Goal: Information Seeking & Learning: Check status

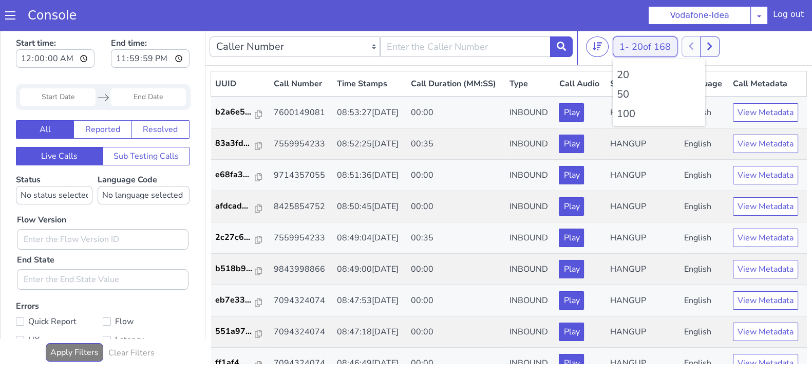
click at [624, 48] on div "1 - 20 of 168 20 50 100" at bounding box center [645, 46] width 65 height 21
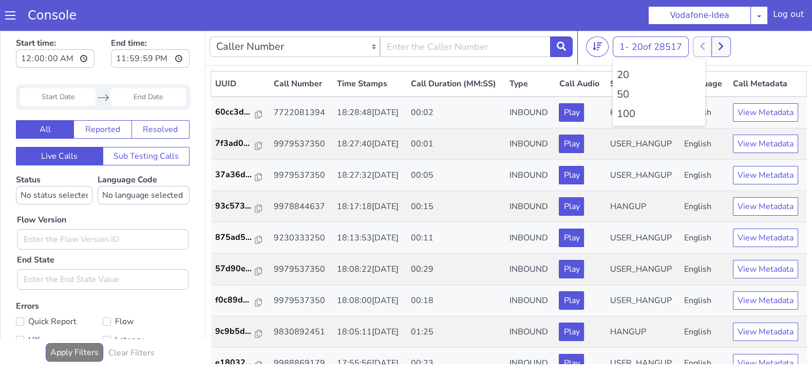
click at [622, 116] on li "100" at bounding box center [659, 113] width 84 height 15
click at [636, 113] on li "100" at bounding box center [659, 113] width 84 height 15
click at [628, 113] on li "100" at bounding box center [659, 113] width 84 height 15
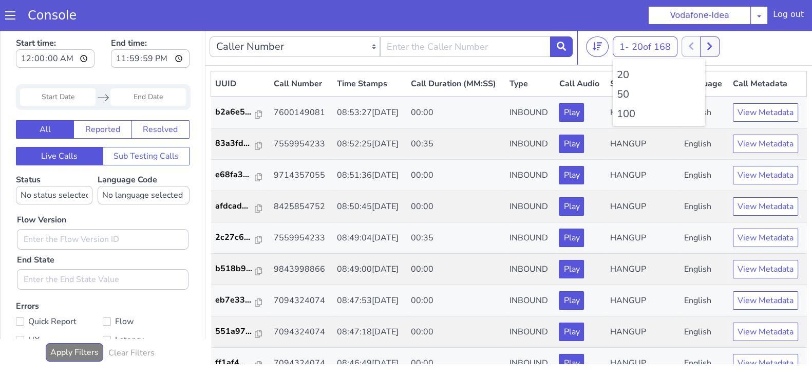
click at [628, 113] on li "100" at bounding box center [659, 113] width 84 height 15
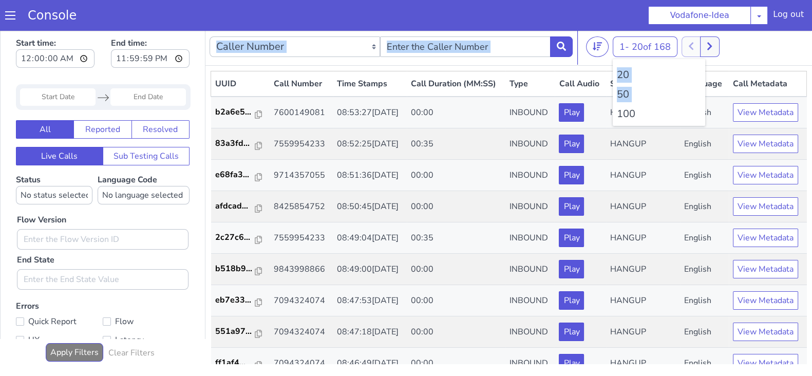
click at [628, 113] on li "100" at bounding box center [659, 113] width 84 height 15
click at [712, 47] on div at bounding box center [701, 46] width 38 height 21
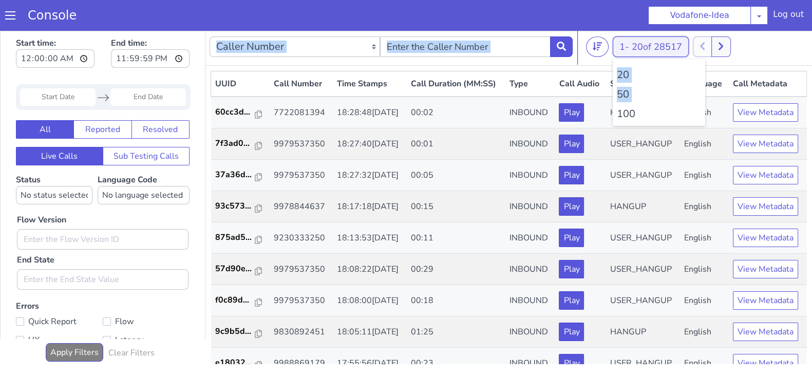
click at [629, 54] on div "1 - 20 of 28517 20 50 100" at bounding box center [651, 46] width 76 height 21
click at [630, 118] on li "100" at bounding box center [659, 113] width 84 height 15
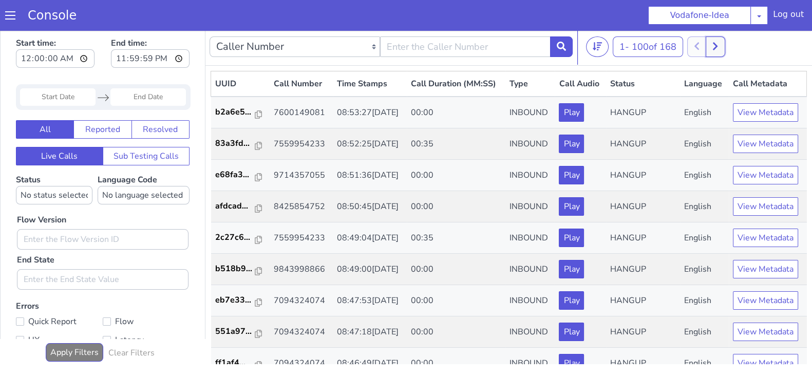
click at [725, 46] on button at bounding box center [715, 46] width 19 height 21
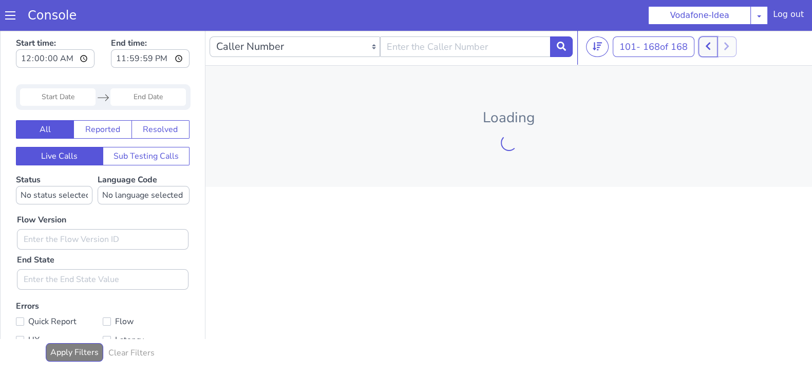
click at [704, 46] on button at bounding box center [708, 46] width 19 height 21
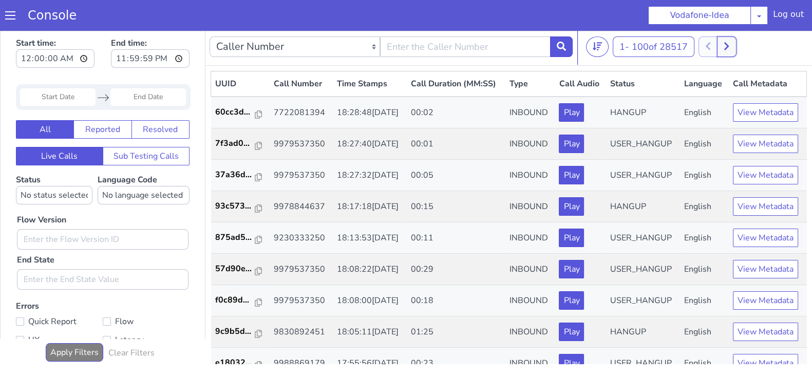
click at [727, 48] on icon at bounding box center [727, 46] width 6 height 9
click at [701, 45] on button at bounding box center [708, 46] width 19 height 21
click at [722, 46] on button at bounding box center [715, 46] width 19 height 21
click at [710, 47] on icon at bounding box center [709, 46] width 6 height 9
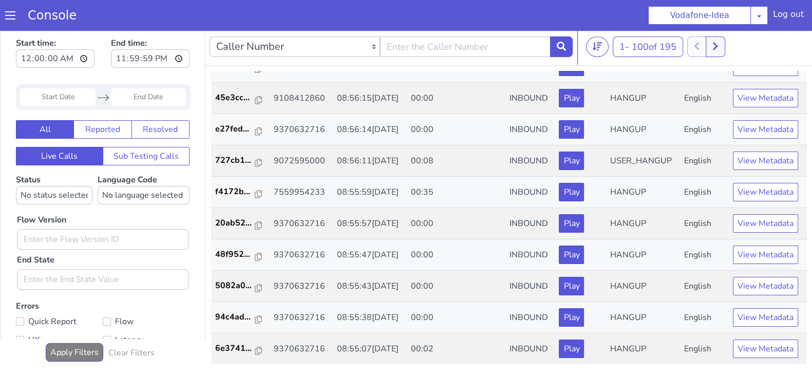
scroll to position [29, 0]
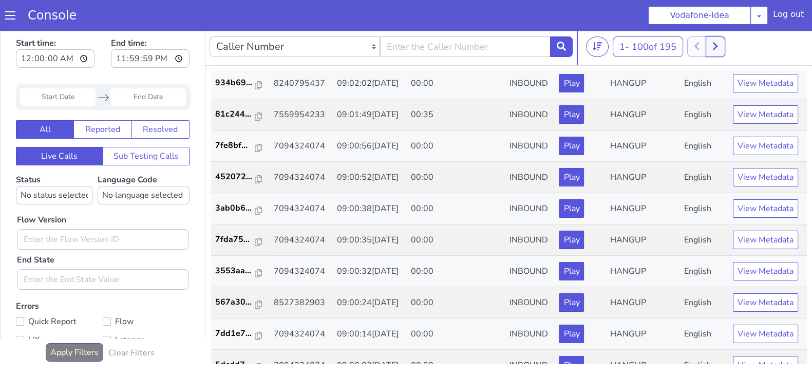
click at [713, 44] on button at bounding box center [715, 46] width 19 height 21
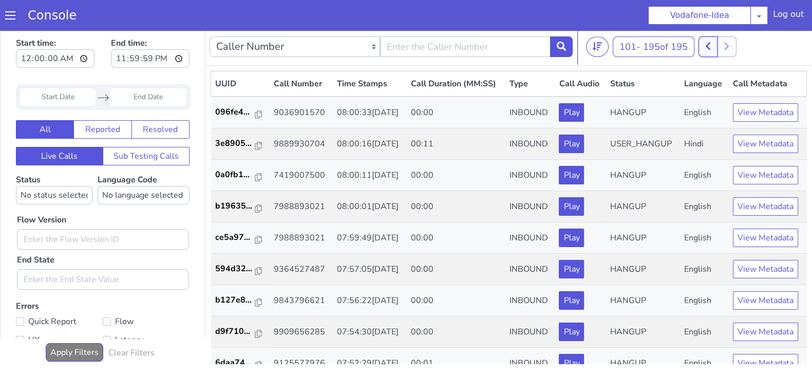
click at [706, 45] on button at bounding box center [708, 46] width 19 height 21
click at [714, 41] on button at bounding box center [715, 46] width 19 height 21
click at [707, 41] on button at bounding box center [708, 46] width 19 height 21
click at [724, 44] on button at bounding box center [715, 46] width 19 height 21
click at [713, 43] on button at bounding box center [708, 46] width 19 height 21
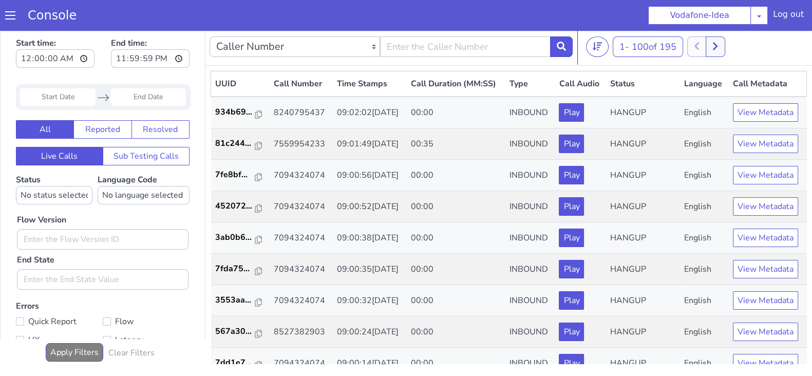
click at [728, 45] on div "1 - 100 of 195 20 50 100" at bounding box center [697, 46] width 222 height 21
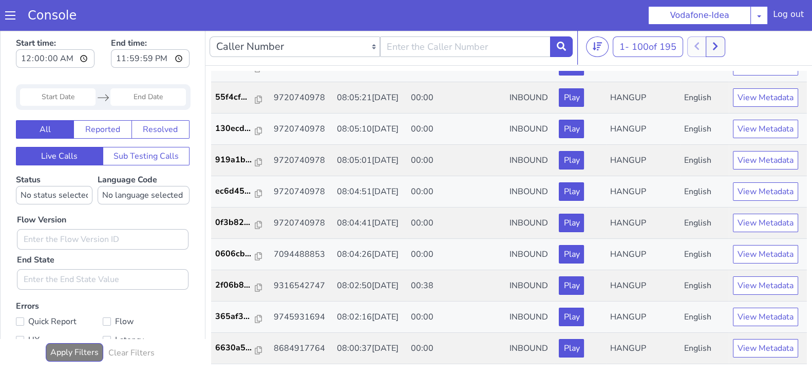
scroll to position [3486, 0]
click at [716, 48] on icon at bounding box center [716, 46] width 6 height 9
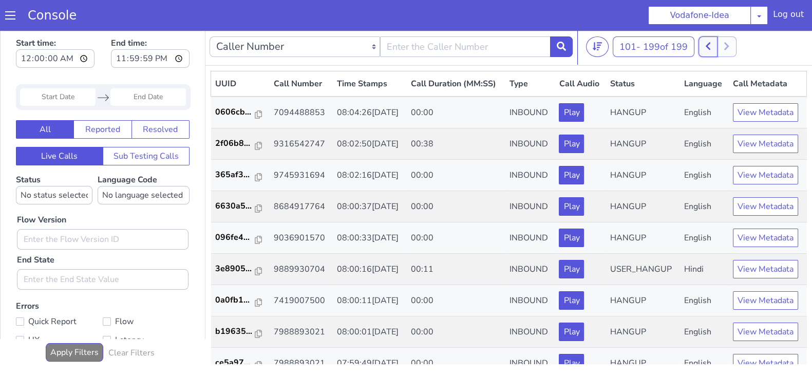
click at [706, 48] on button at bounding box center [708, 46] width 19 height 21
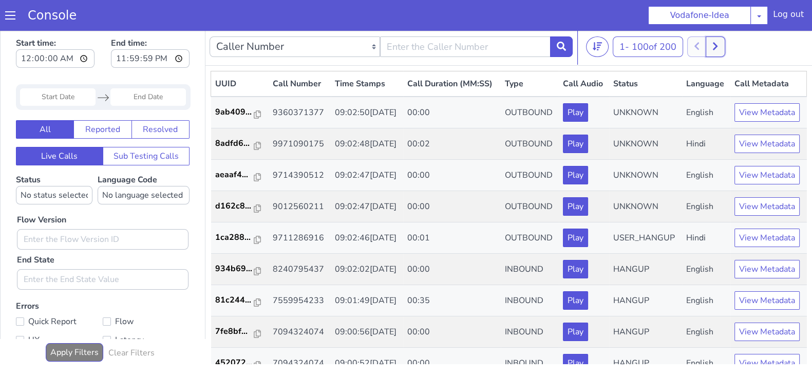
click at [717, 44] on icon at bounding box center [716, 46] width 6 height 9
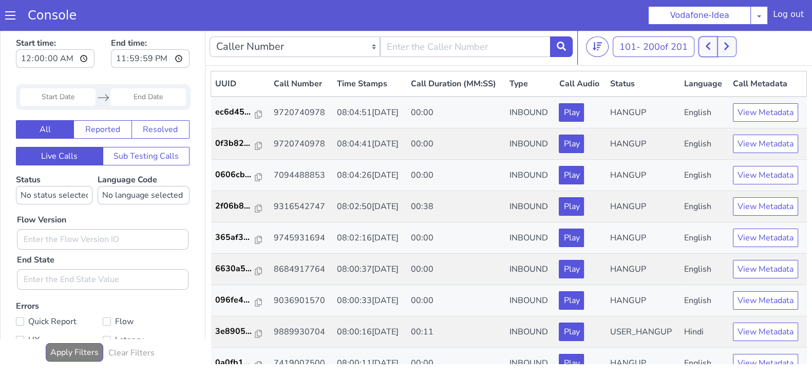
click at [709, 45] on icon at bounding box center [709, 46] width 6 height 9
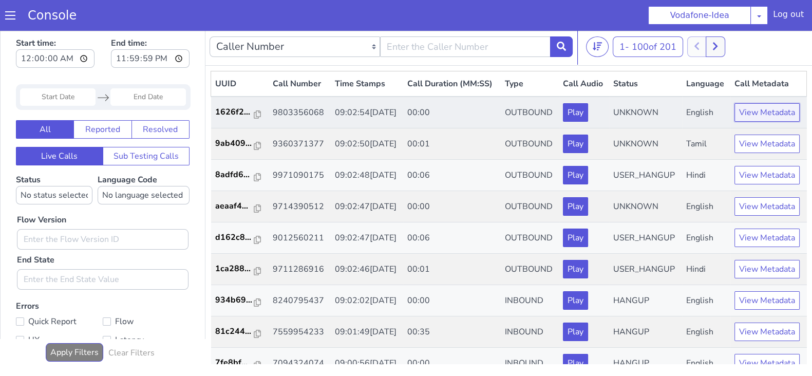
click at [748, 122] on button "View Metadata" at bounding box center [767, 112] width 65 height 18
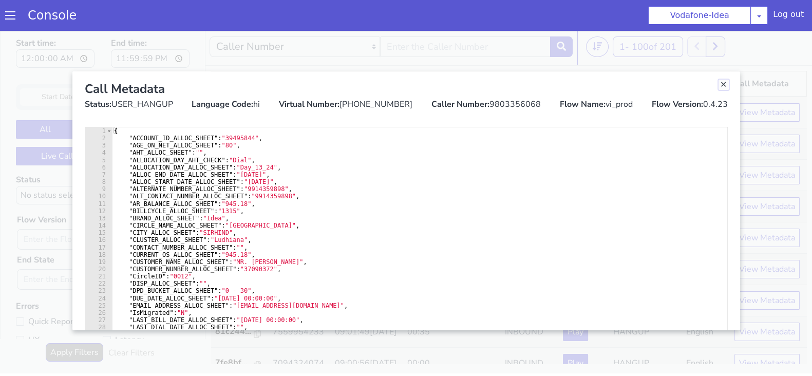
drag, startPoint x: 723, startPoint y: 83, endPoint x: 673, endPoint y: 64, distance: 53.4
click at [724, 83] on link "Close" at bounding box center [724, 85] width 10 height 10
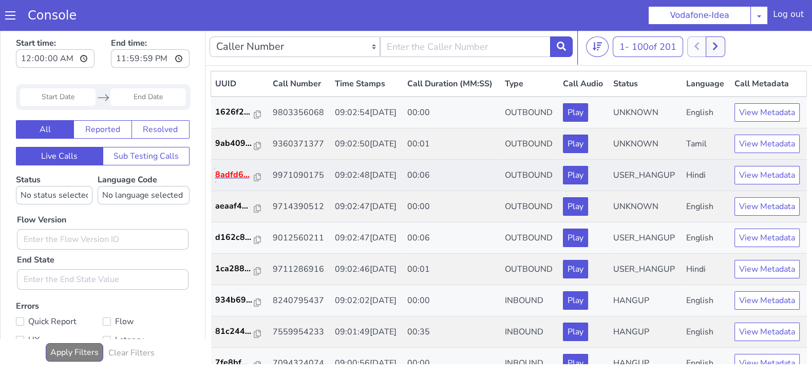
click at [233, 181] on p "8adfd6..." at bounding box center [234, 175] width 39 height 12
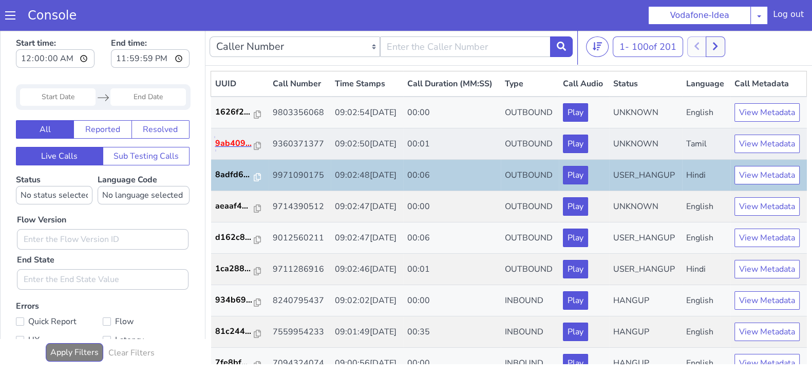
click at [224, 150] on p "9ab409..." at bounding box center [234, 143] width 39 height 12
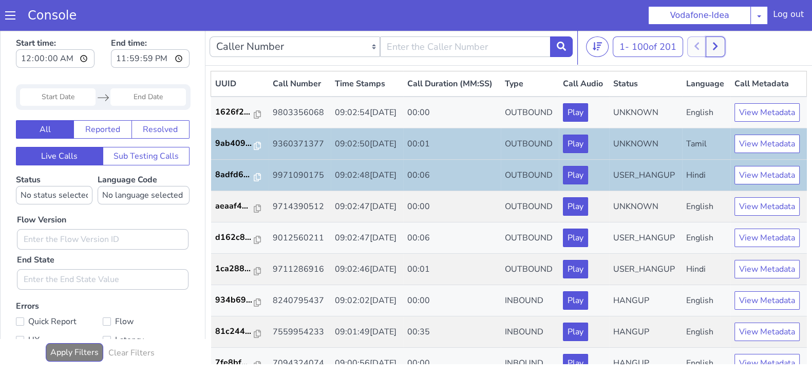
click at [724, 47] on button at bounding box center [715, 46] width 19 height 21
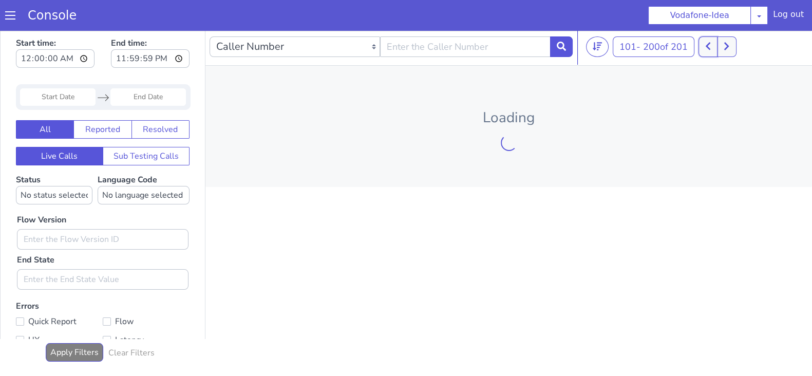
click at [714, 47] on button at bounding box center [708, 46] width 19 height 21
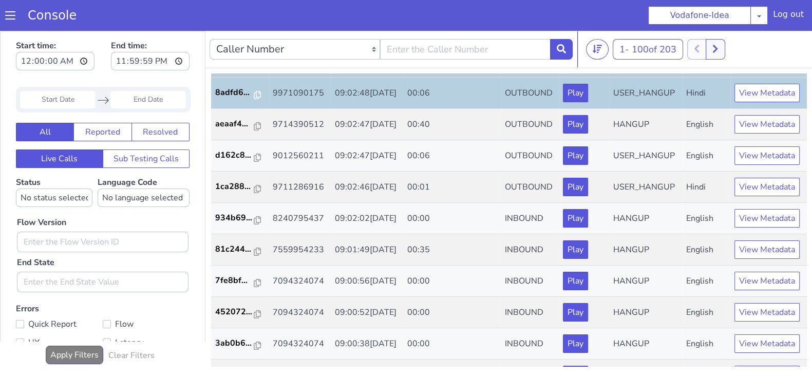
scroll to position [152, 0]
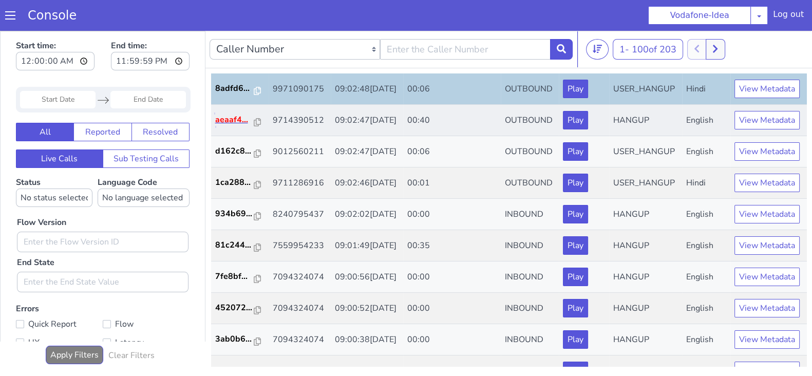
click at [223, 126] on p "aeaaf4..." at bounding box center [234, 120] width 39 height 12
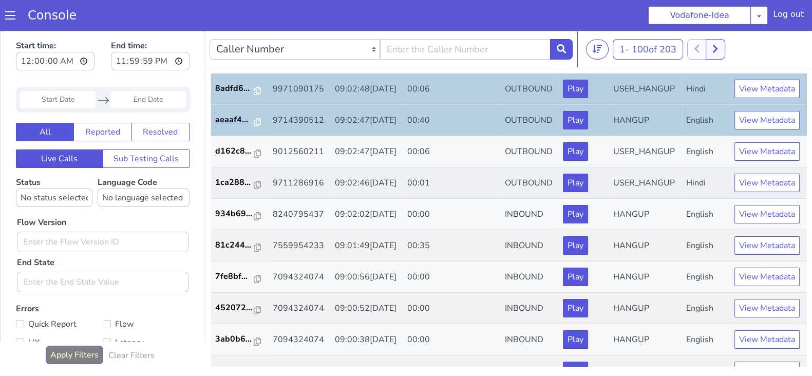
scroll to position [0, 0]
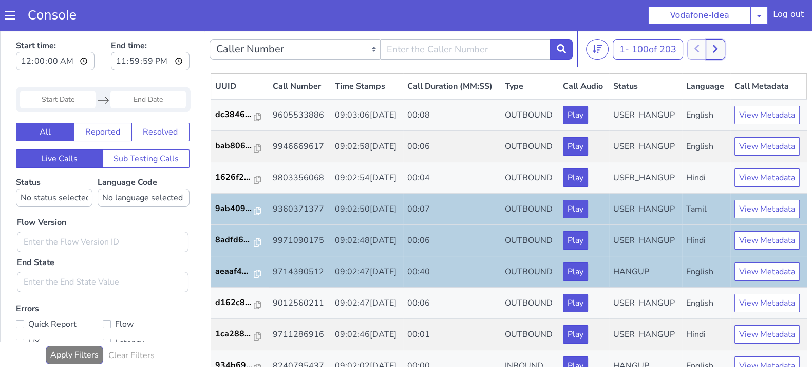
click at [718, 48] on icon at bounding box center [716, 48] width 6 height 9
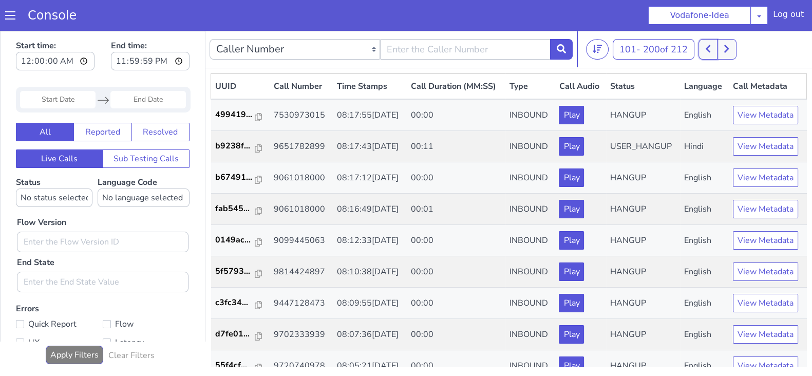
click at [707, 46] on button at bounding box center [708, 49] width 19 height 21
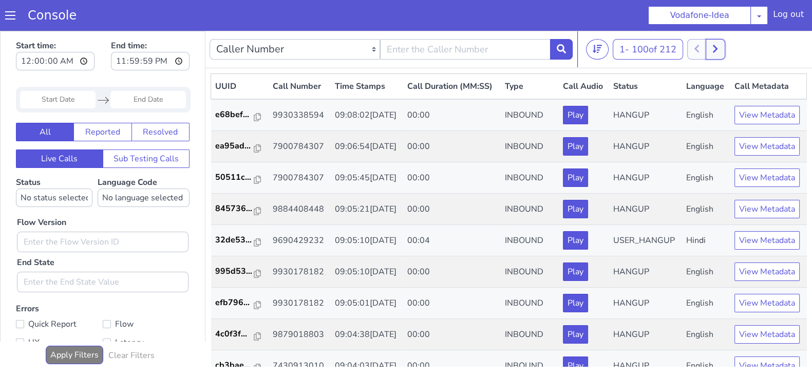
click at [718, 45] on icon at bounding box center [716, 48] width 6 height 9
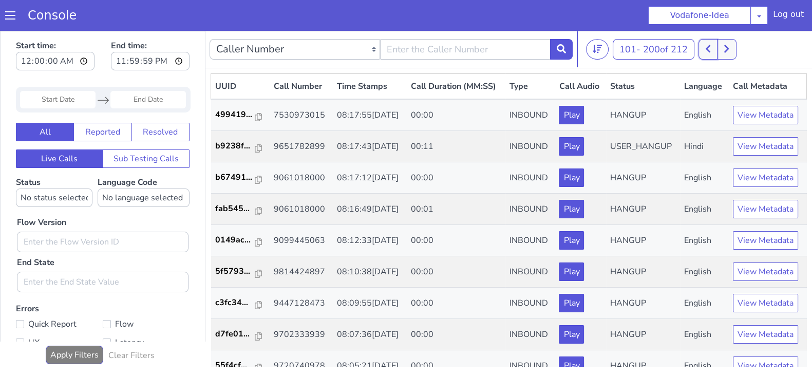
click at [707, 46] on button at bounding box center [708, 49] width 19 height 21
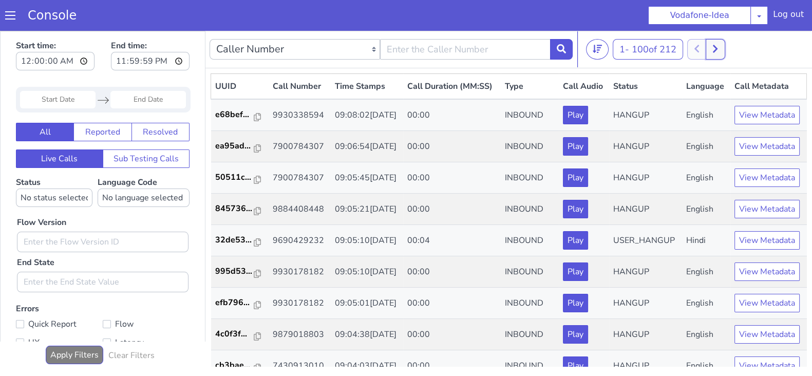
click at [718, 47] on icon at bounding box center [716, 48] width 6 height 9
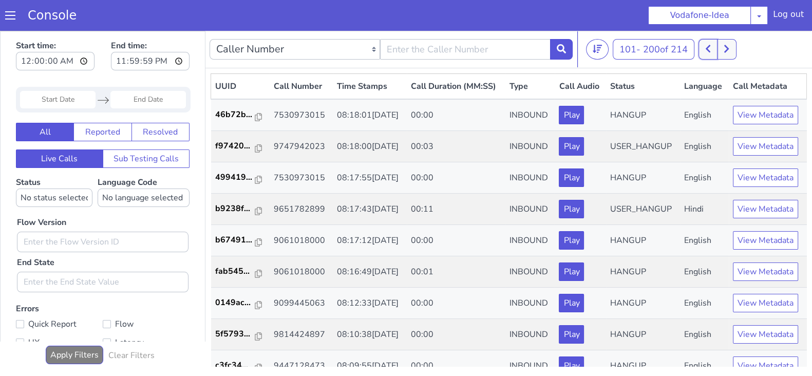
click at [711, 45] on icon at bounding box center [708, 49] width 5 height 8
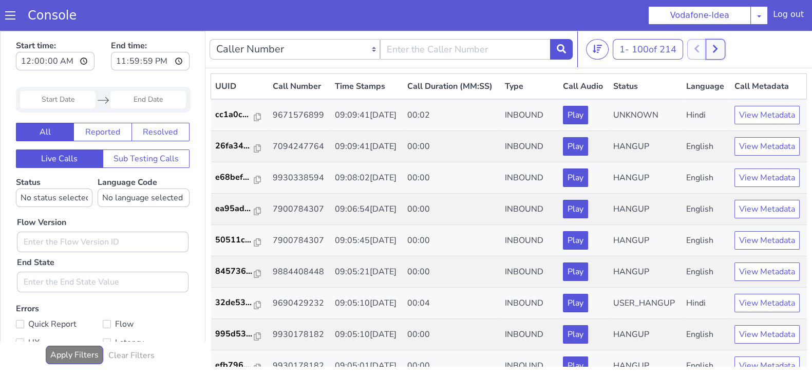
click at [724, 50] on button at bounding box center [715, 49] width 19 height 21
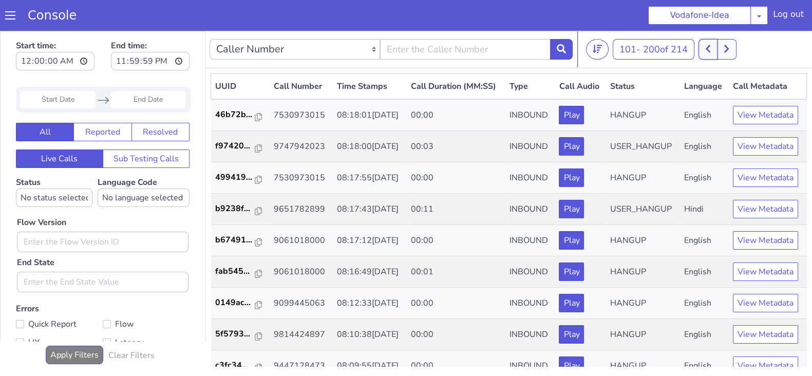
click at [709, 52] on icon at bounding box center [709, 48] width 6 height 9
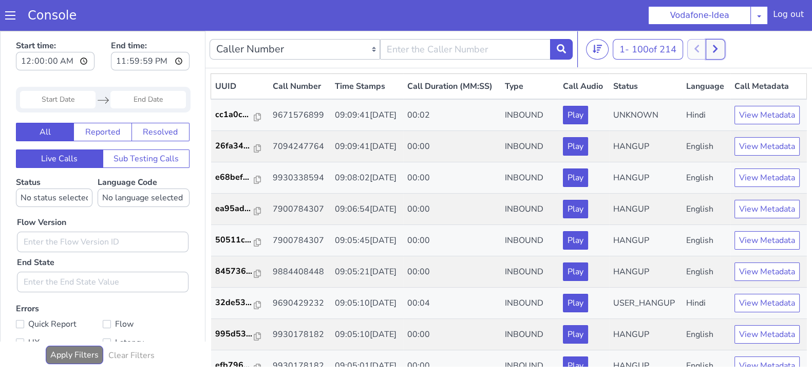
click at [718, 51] on icon at bounding box center [715, 49] width 5 height 8
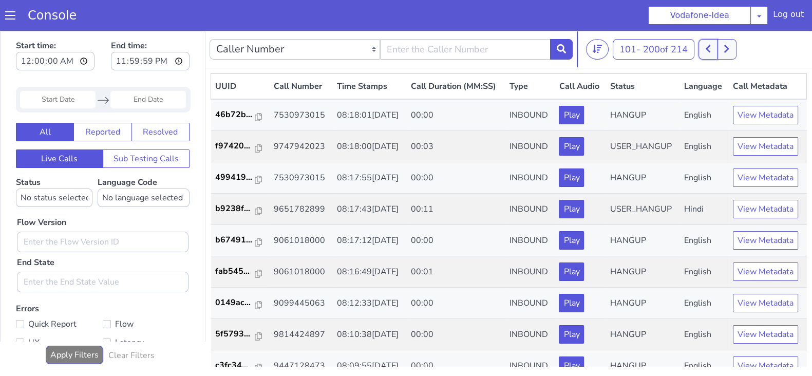
click at [710, 47] on icon at bounding box center [708, 49] width 5 height 8
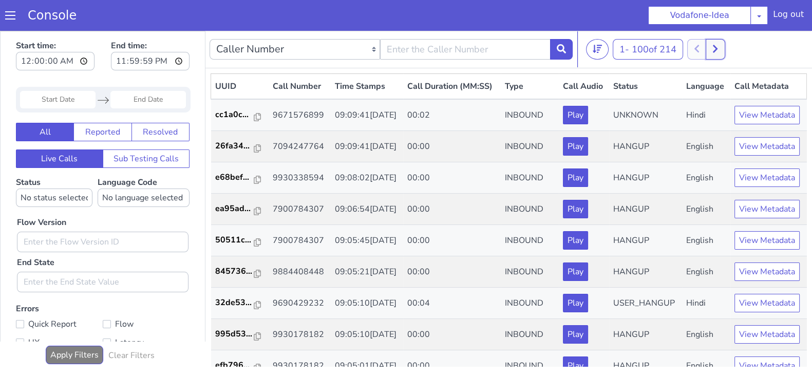
click at [718, 48] on icon at bounding box center [715, 49] width 5 height 8
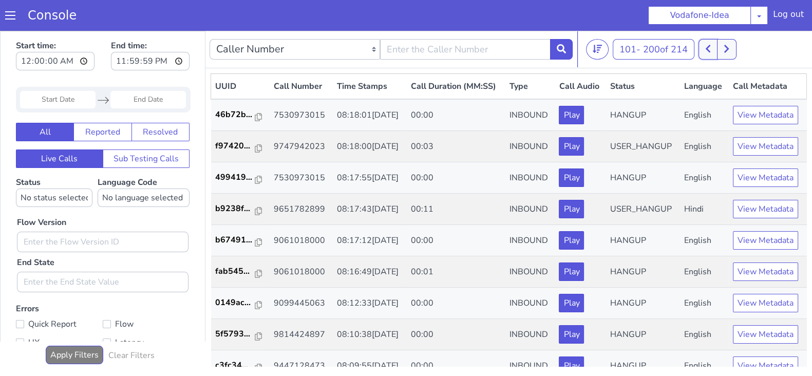
click at [711, 44] on icon at bounding box center [709, 48] width 6 height 9
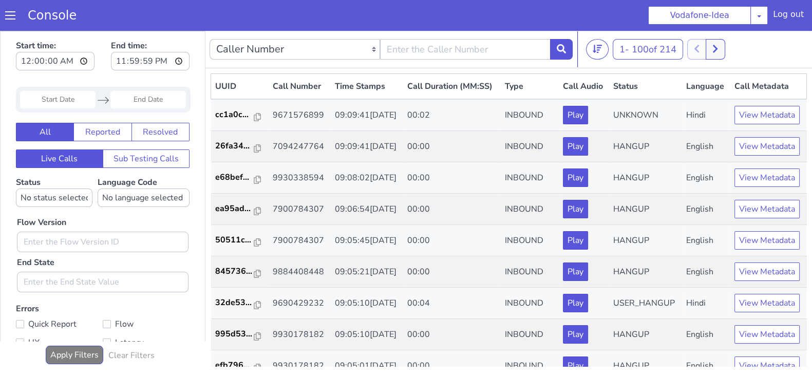
click at [727, 43] on div "1 - 100 of 214 20 50 100" at bounding box center [697, 49] width 222 height 21
click at [722, 45] on button at bounding box center [715, 49] width 19 height 21
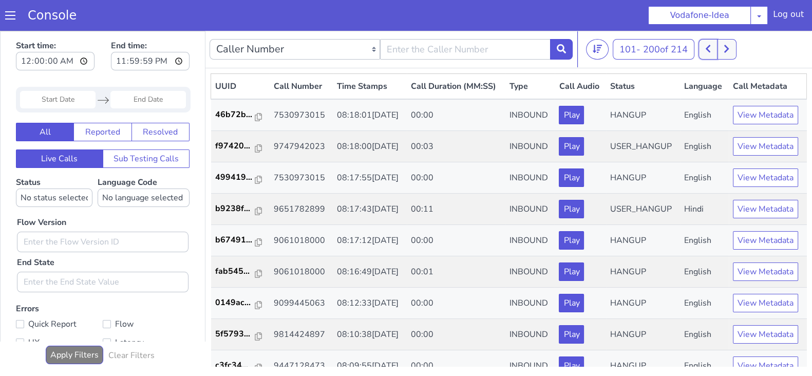
click at [711, 47] on icon at bounding box center [709, 48] width 6 height 9
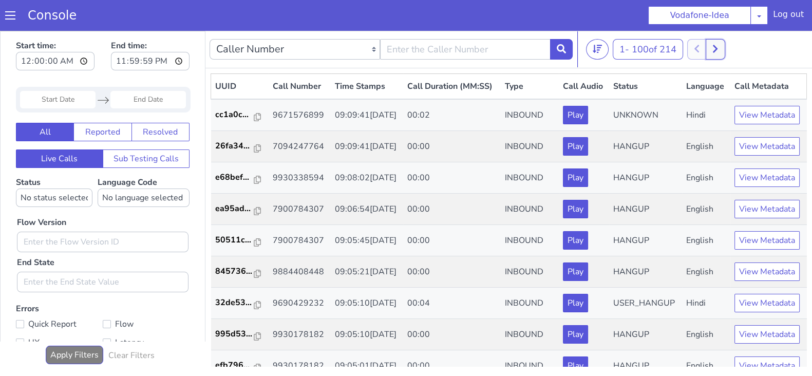
click at [725, 46] on button at bounding box center [715, 49] width 19 height 21
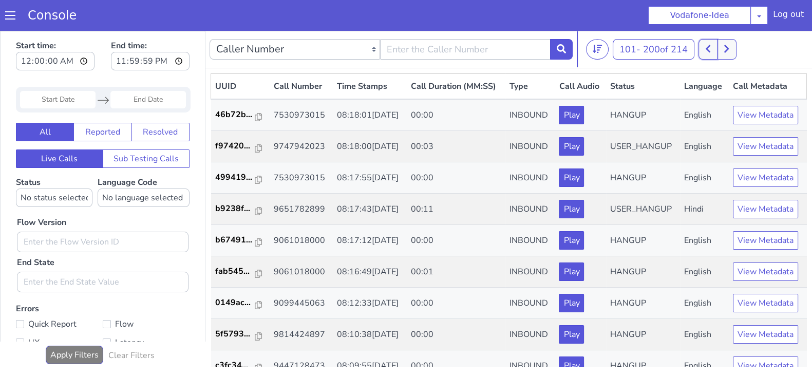
click at [715, 46] on button at bounding box center [708, 49] width 19 height 21
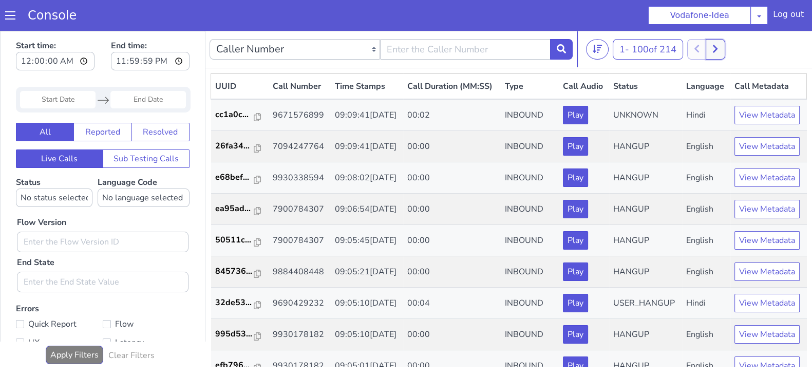
click at [722, 49] on button at bounding box center [715, 49] width 19 height 21
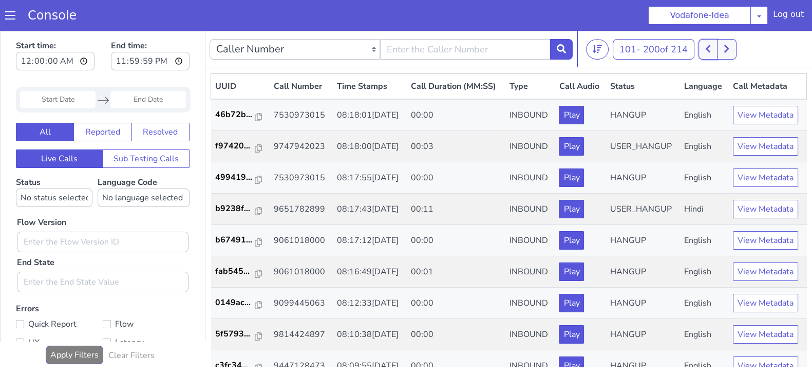
click at [713, 51] on button at bounding box center [708, 49] width 19 height 21
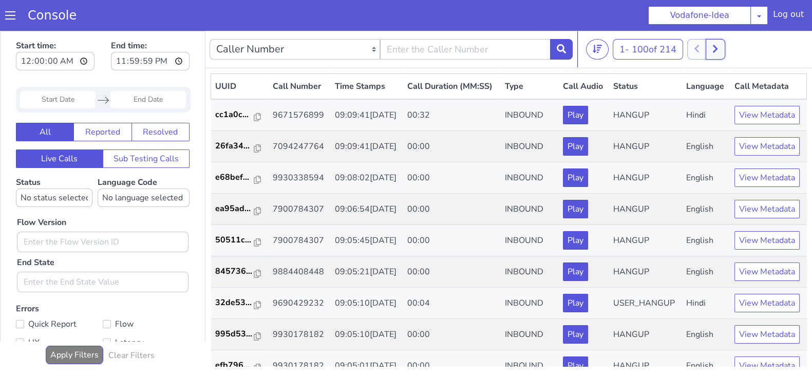
click at [715, 50] on icon at bounding box center [716, 48] width 6 height 9
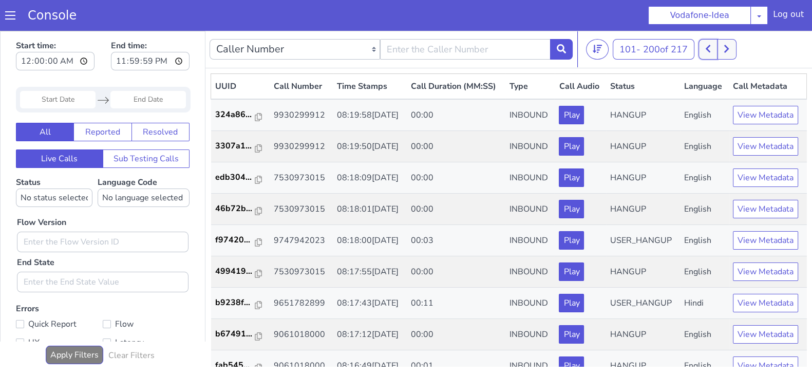
click at [708, 49] on icon at bounding box center [709, 48] width 6 height 9
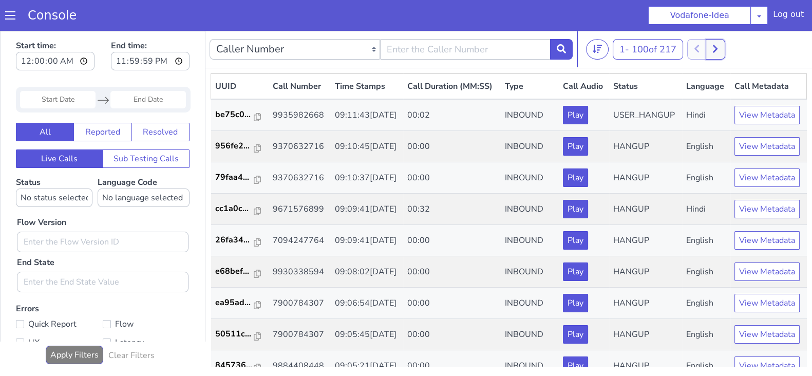
click at [718, 46] on icon at bounding box center [716, 48] width 6 height 9
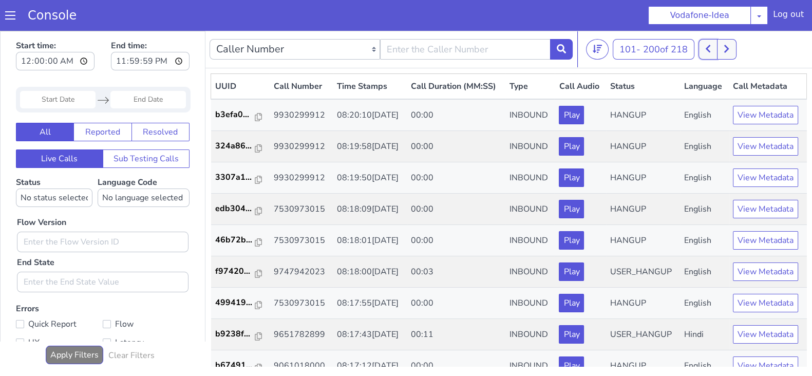
click at [711, 46] on icon at bounding box center [709, 48] width 6 height 9
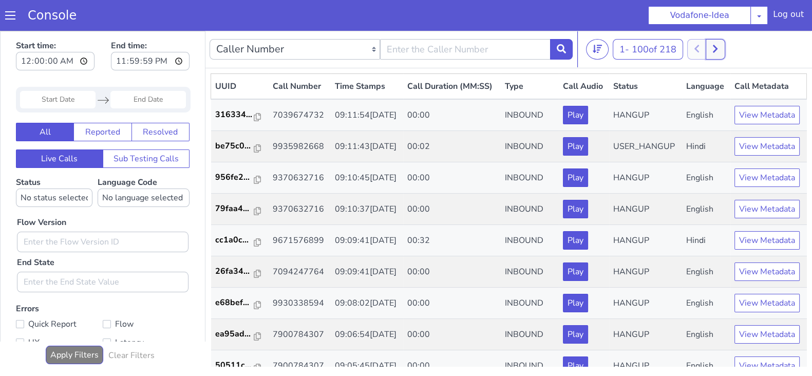
click at [722, 47] on button at bounding box center [715, 49] width 19 height 21
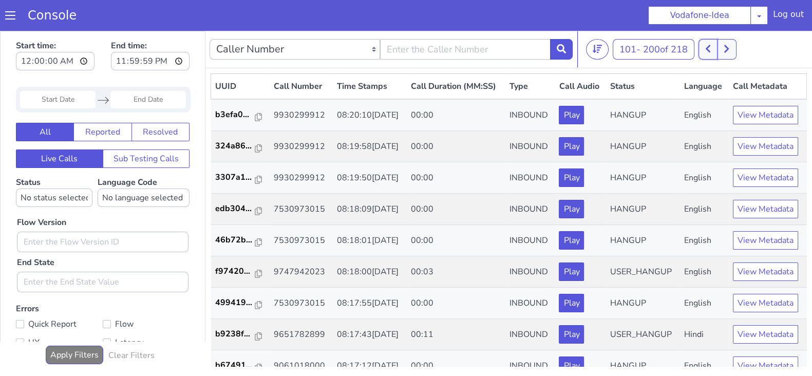
click at [707, 47] on button at bounding box center [708, 49] width 19 height 21
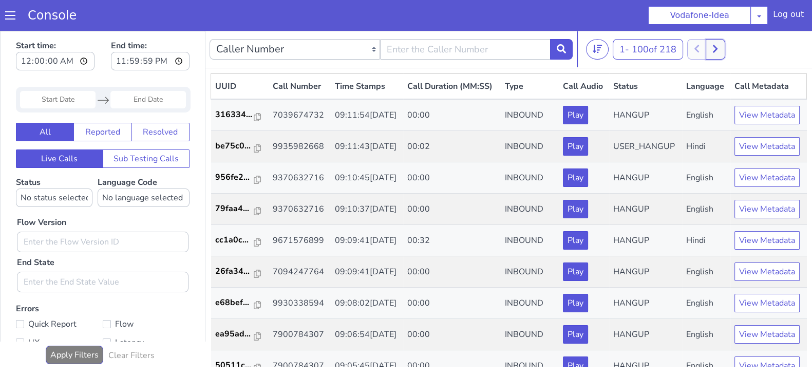
click at [718, 50] on icon at bounding box center [716, 48] width 6 height 9
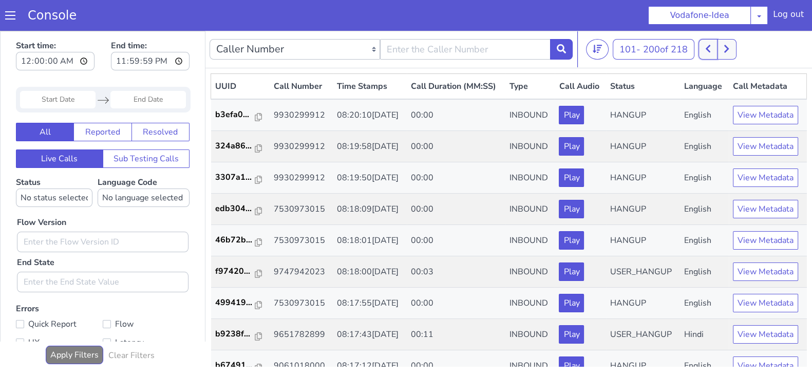
click at [709, 50] on icon at bounding box center [709, 48] width 6 height 9
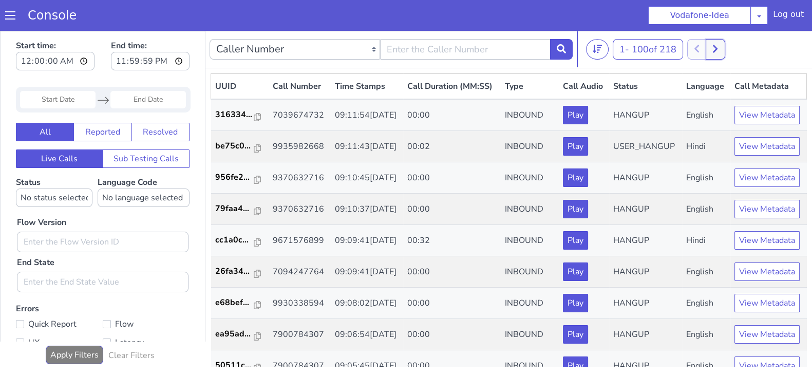
click at [723, 48] on button at bounding box center [715, 49] width 19 height 21
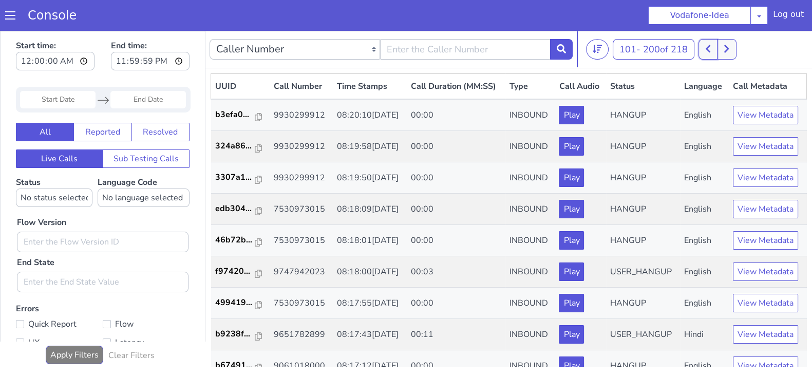
click at [707, 47] on button at bounding box center [708, 49] width 19 height 21
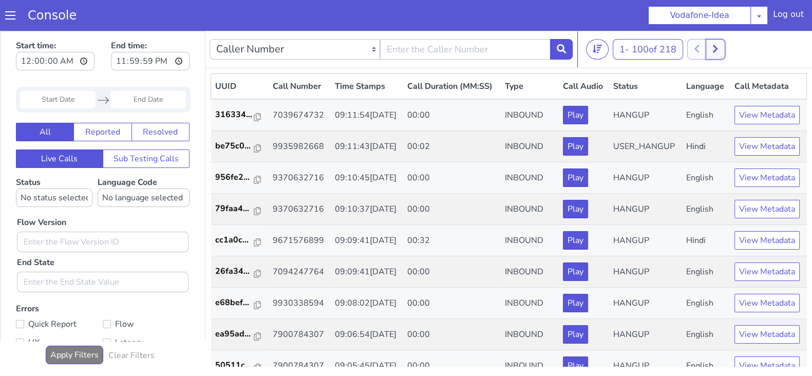
click at [722, 44] on button at bounding box center [715, 49] width 19 height 21
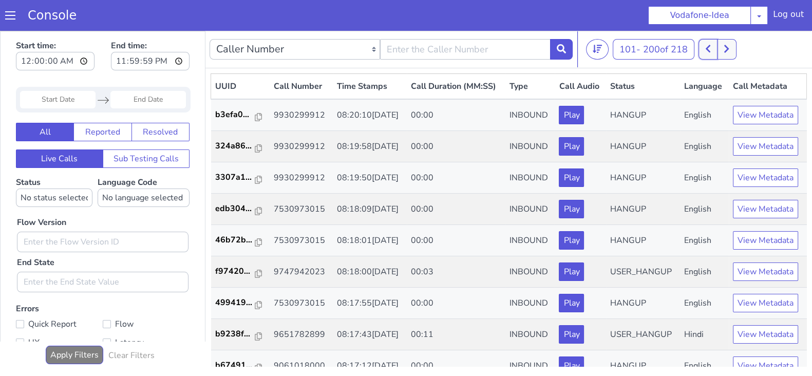
click at [708, 47] on icon at bounding box center [709, 48] width 6 height 9
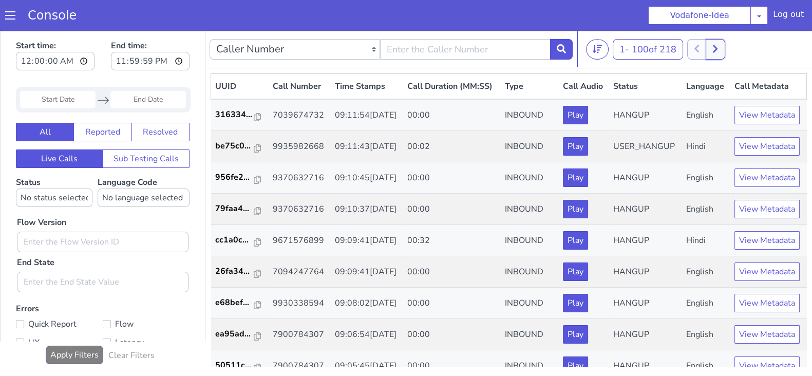
click at [718, 49] on icon at bounding box center [716, 48] width 6 height 9
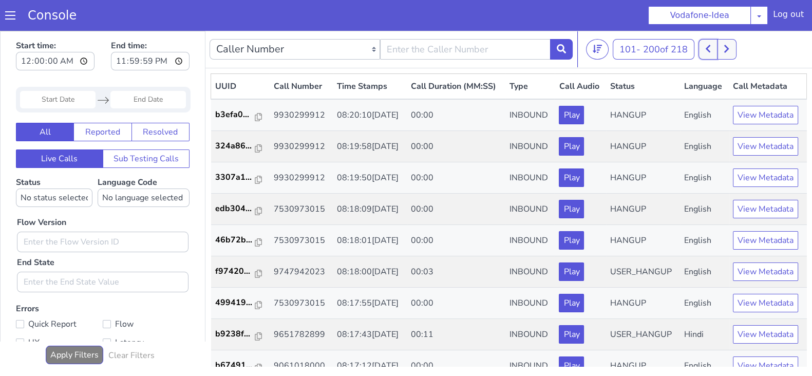
click at [708, 52] on icon at bounding box center [709, 48] width 6 height 9
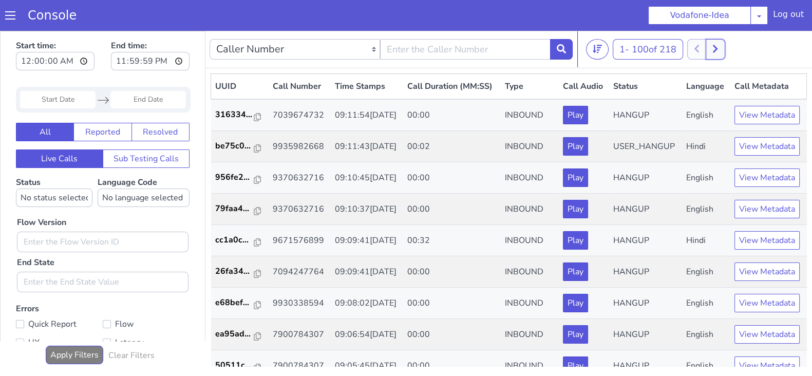
click at [725, 55] on button at bounding box center [715, 49] width 19 height 21
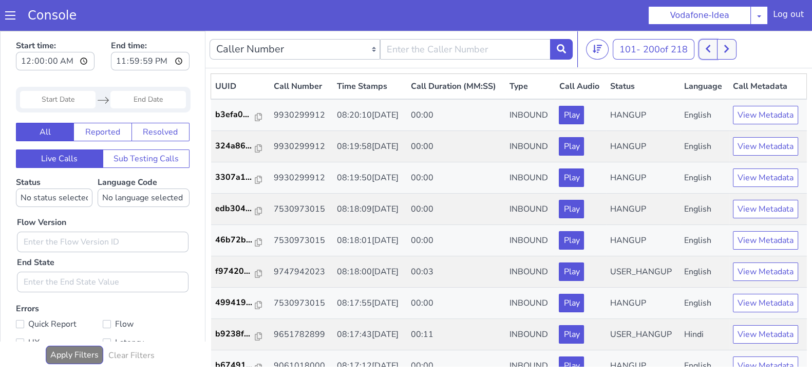
click at [711, 49] on icon at bounding box center [709, 48] width 6 height 9
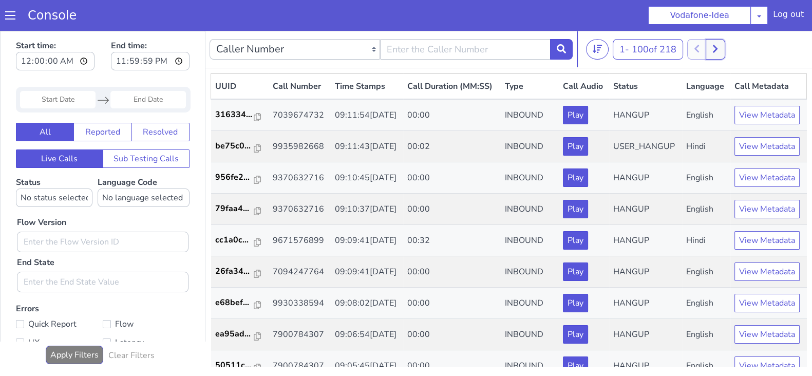
click at [718, 47] on icon at bounding box center [716, 48] width 6 height 9
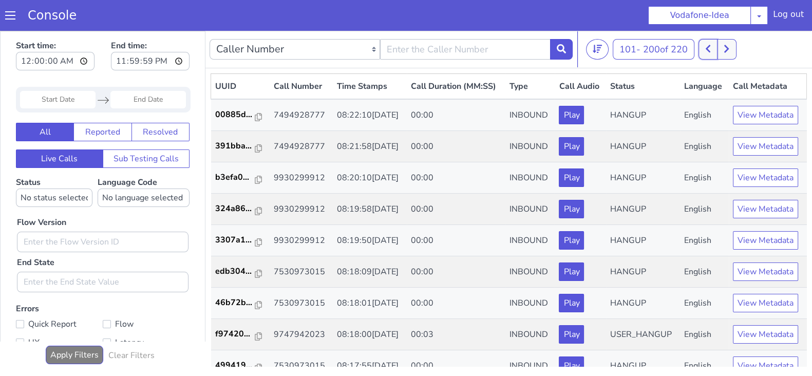
click at [710, 49] on icon at bounding box center [708, 49] width 5 height 8
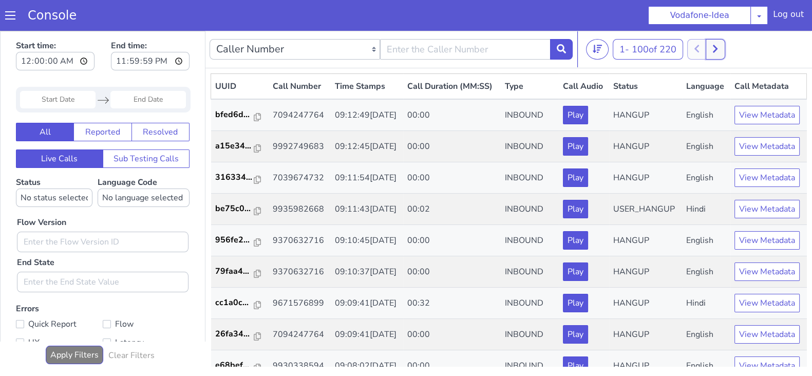
click at [718, 51] on icon at bounding box center [716, 48] width 6 height 9
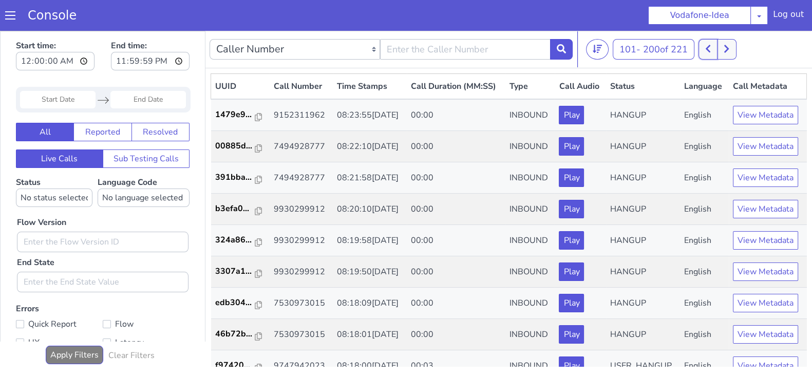
click at [702, 51] on button at bounding box center [708, 49] width 19 height 21
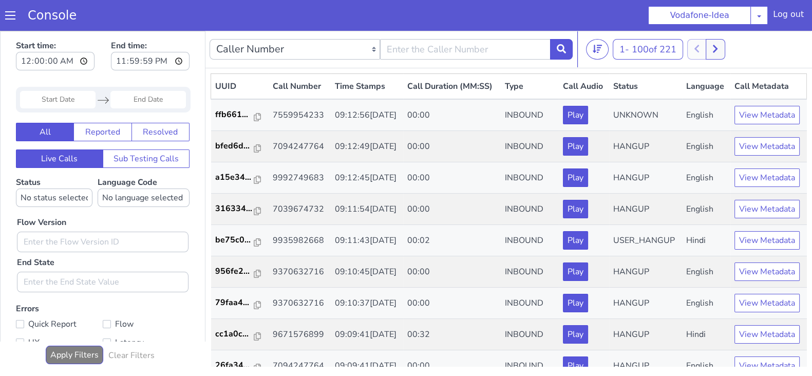
click at [731, 52] on div "1 - 100 of 221 20 50 100" at bounding box center [697, 49] width 222 height 21
click at [725, 50] on button at bounding box center [715, 49] width 19 height 21
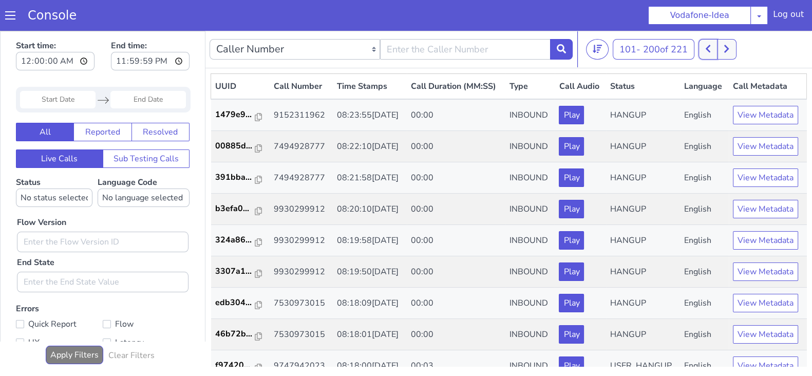
click at [708, 54] on button at bounding box center [708, 49] width 19 height 21
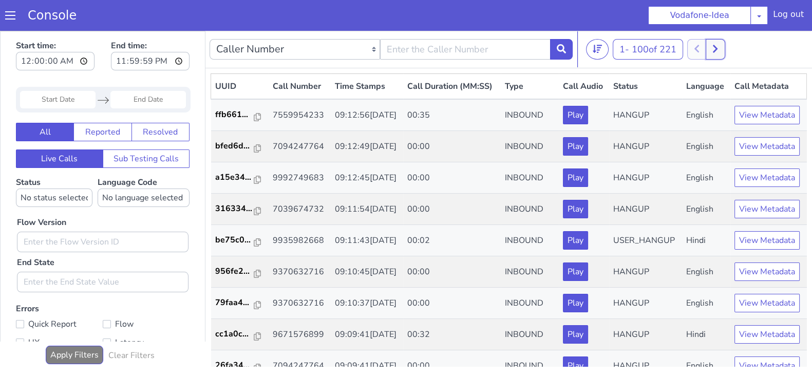
click at [714, 52] on button at bounding box center [715, 49] width 19 height 21
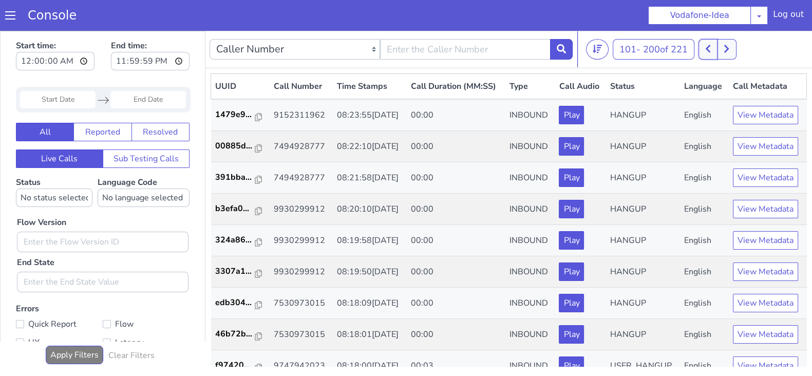
click at [711, 50] on icon at bounding box center [708, 49] width 5 height 8
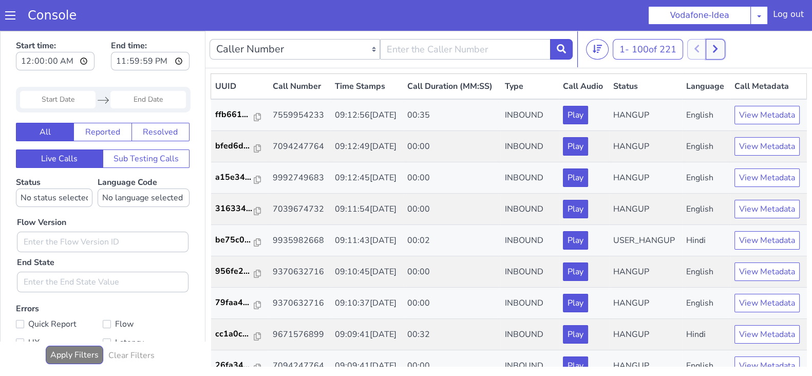
click at [718, 49] on icon at bounding box center [715, 49] width 5 height 8
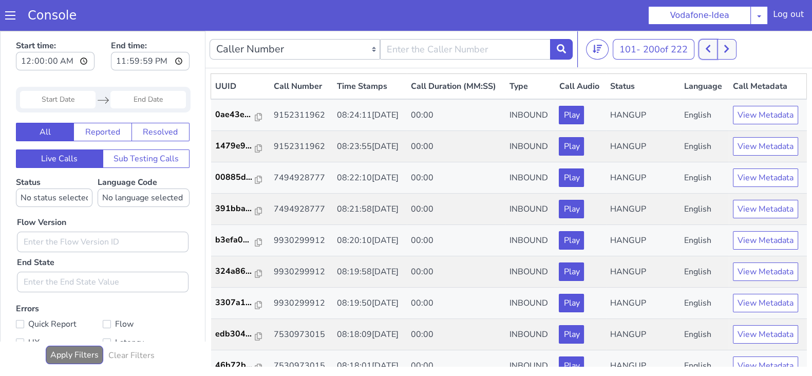
click at [711, 49] on icon at bounding box center [709, 48] width 6 height 9
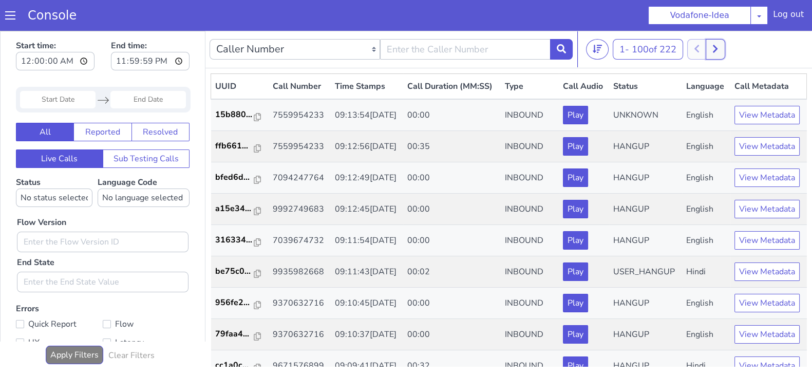
click at [718, 51] on icon at bounding box center [716, 48] width 6 height 9
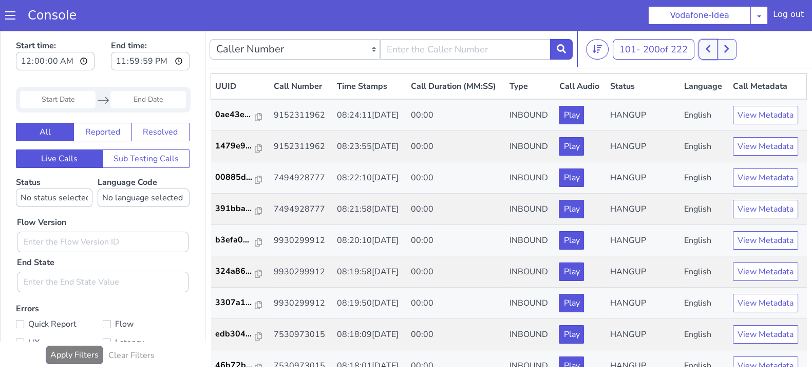
click at [704, 48] on button at bounding box center [708, 49] width 19 height 21
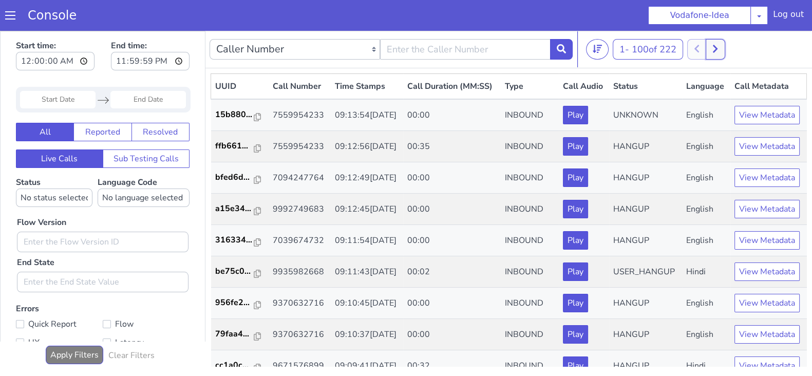
click at [717, 50] on icon at bounding box center [716, 48] width 6 height 9
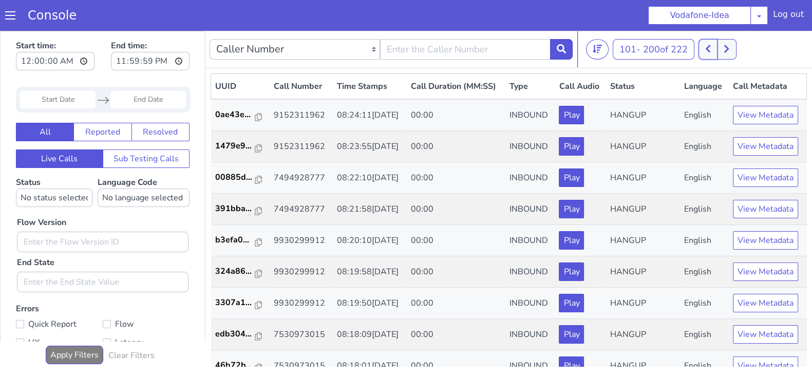
click at [709, 49] on icon at bounding box center [708, 49] width 5 height 8
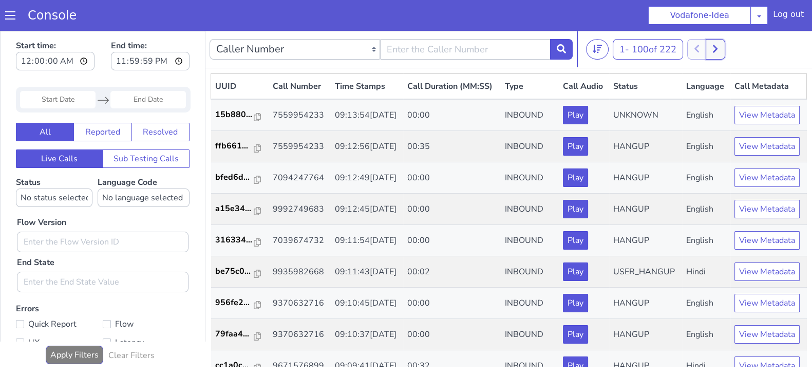
click at [718, 49] on icon at bounding box center [716, 48] width 6 height 9
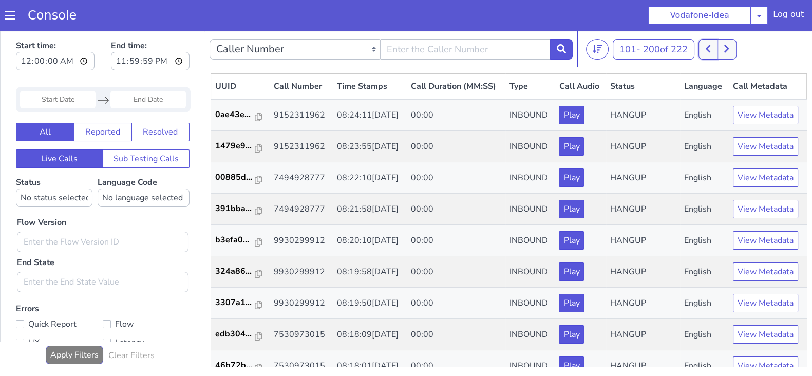
click at [711, 48] on icon at bounding box center [709, 48] width 6 height 9
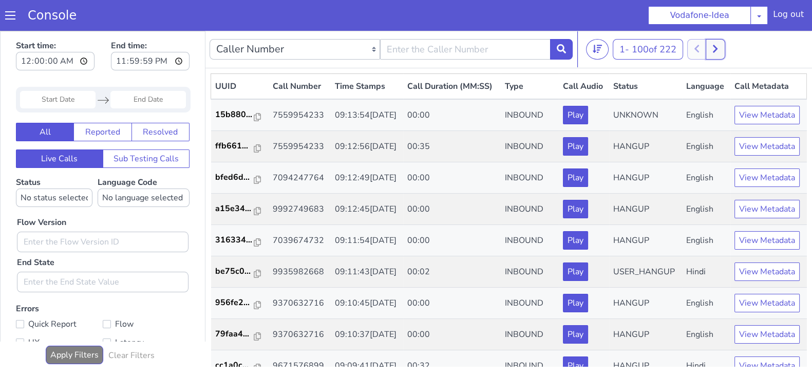
click at [724, 49] on button at bounding box center [715, 49] width 19 height 21
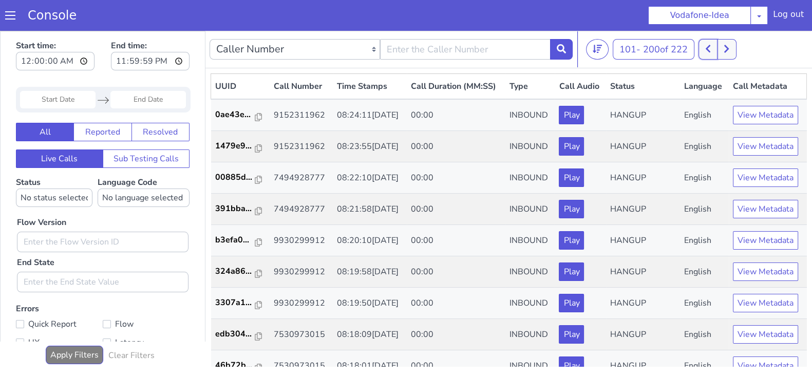
click at [711, 48] on icon at bounding box center [709, 48] width 6 height 9
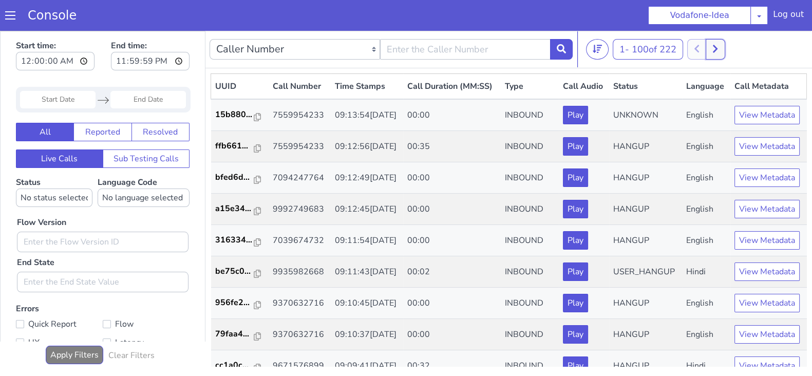
click at [725, 50] on button at bounding box center [715, 49] width 19 height 21
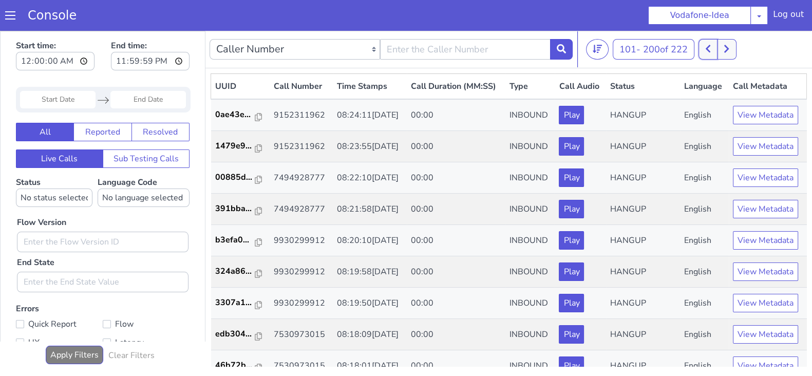
click at [711, 50] on icon at bounding box center [709, 48] width 6 height 9
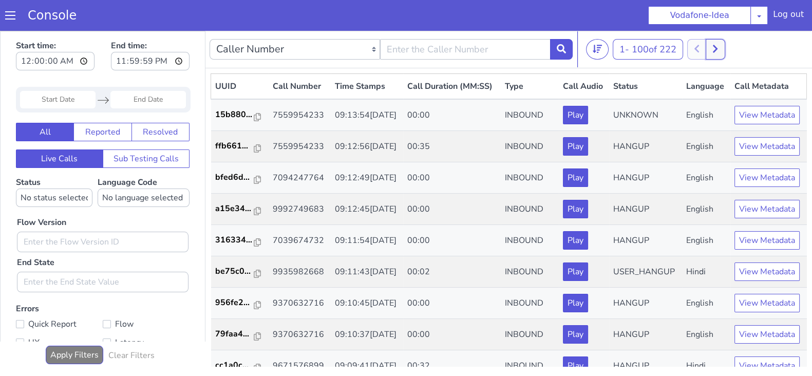
click at [723, 50] on button at bounding box center [715, 49] width 19 height 21
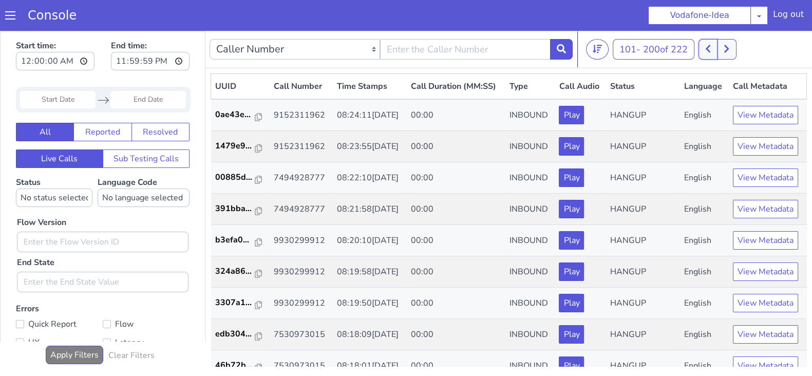
click at [711, 52] on icon at bounding box center [708, 49] width 5 height 8
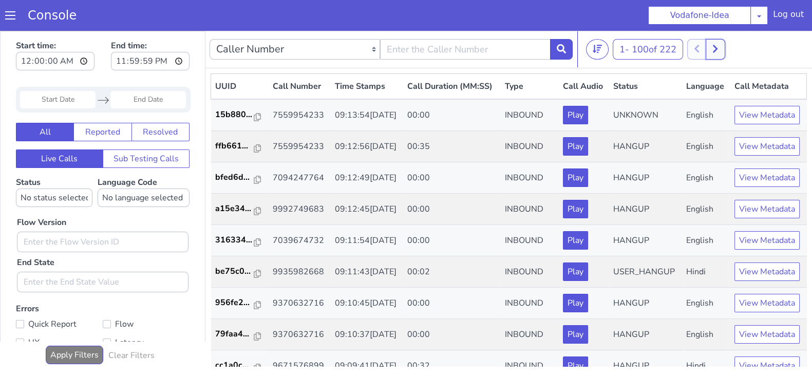
click at [718, 45] on icon at bounding box center [716, 48] width 6 height 9
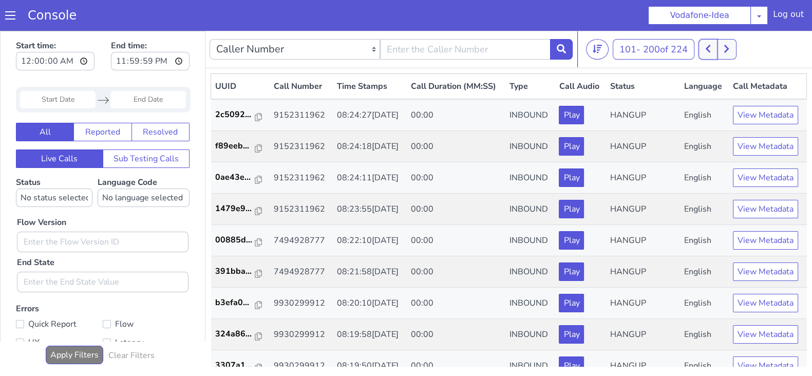
click at [709, 47] on icon at bounding box center [709, 48] width 6 height 9
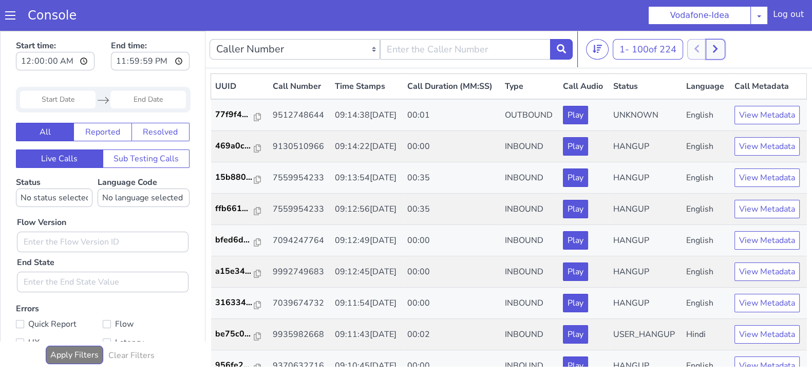
click at [720, 52] on button at bounding box center [715, 49] width 19 height 21
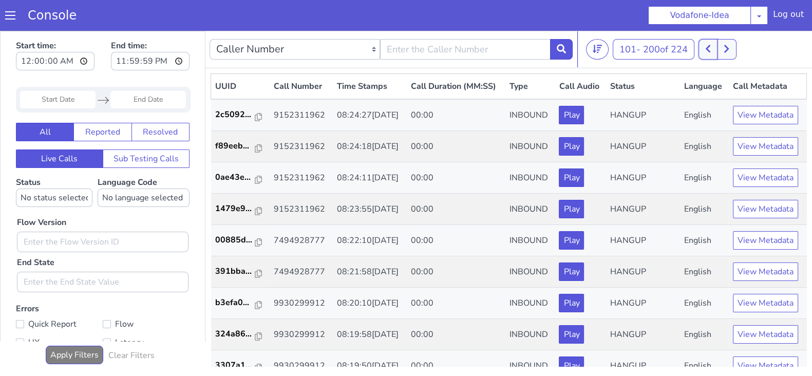
click at [711, 49] on icon at bounding box center [709, 48] width 6 height 9
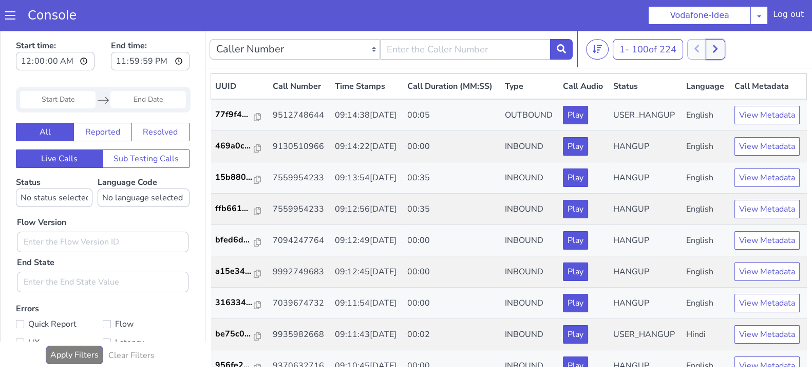
click at [725, 52] on button at bounding box center [715, 49] width 19 height 21
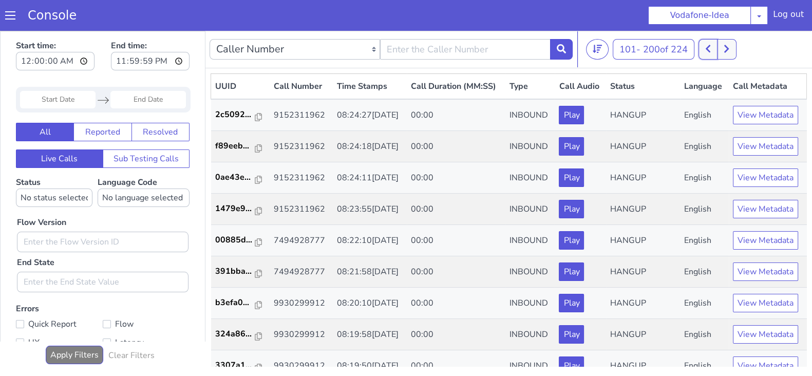
click at [711, 52] on icon at bounding box center [709, 48] width 6 height 9
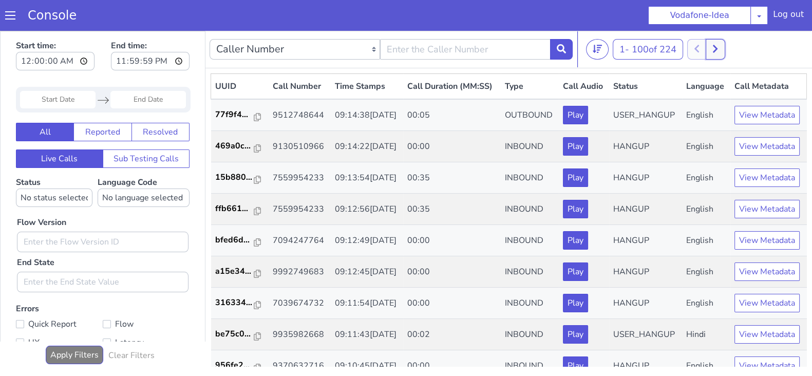
click at [718, 49] on icon at bounding box center [716, 48] width 6 height 9
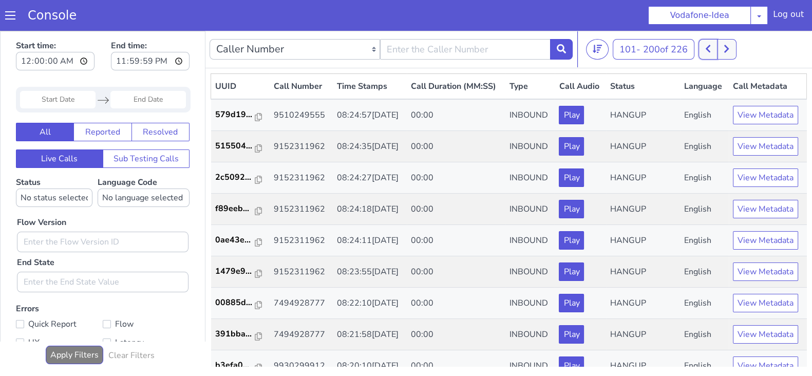
click at [711, 49] on icon at bounding box center [709, 48] width 6 height 9
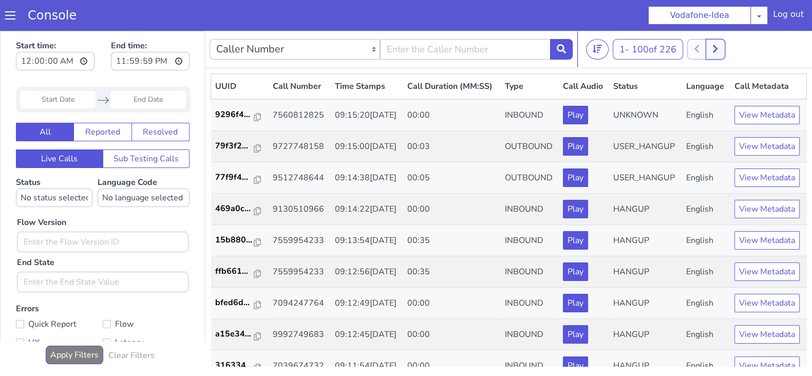
click at [719, 42] on button at bounding box center [715, 49] width 19 height 21
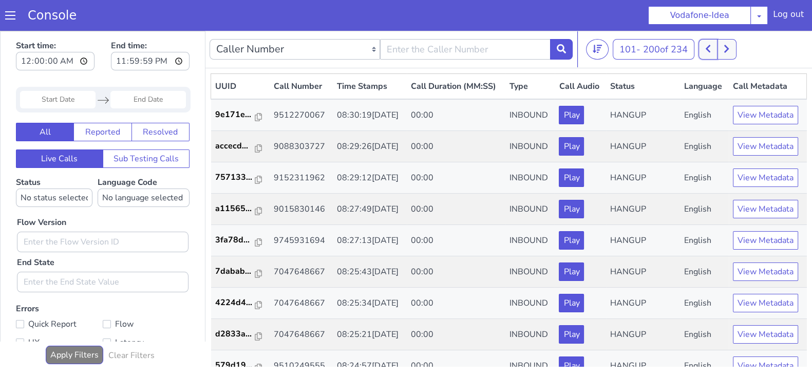
click at [711, 48] on icon at bounding box center [709, 48] width 6 height 9
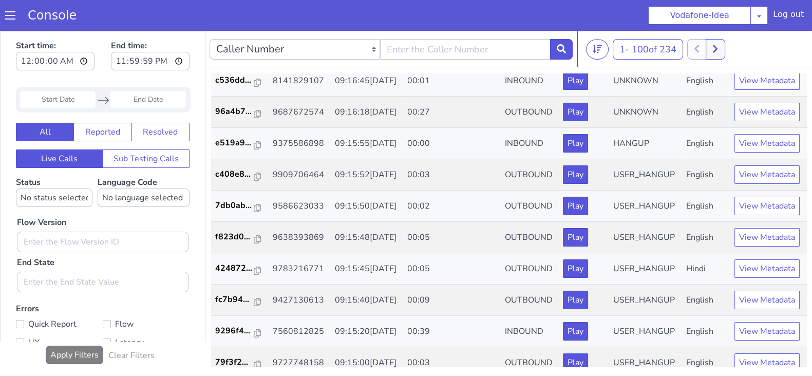
scroll to position [36, 0]
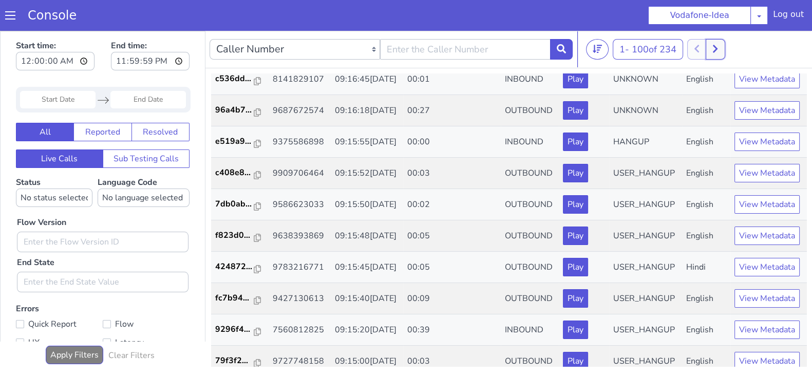
click at [718, 45] on icon at bounding box center [716, 48] width 6 height 9
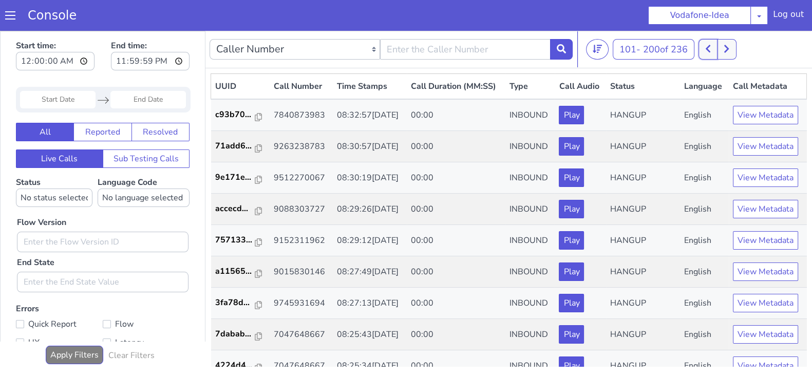
click at [711, 48] on icon at bounding box center [709, 48] width 6 height 9
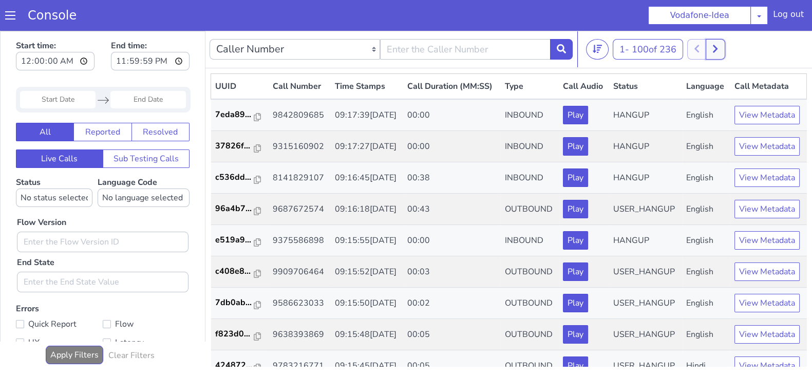
click at [717, 47] on icon at bounding box center [716, 48] width 6 height 9
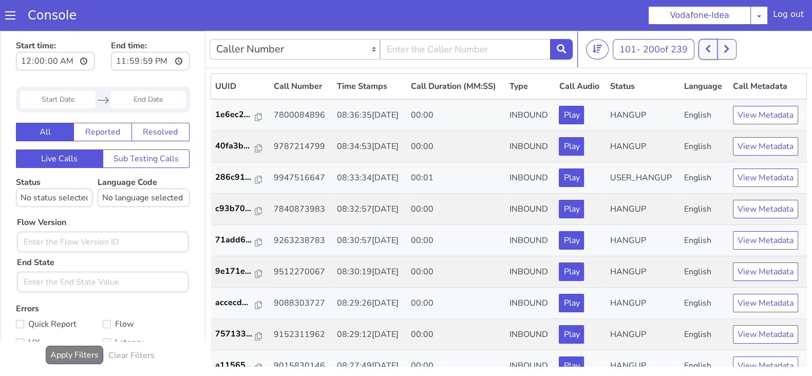
click at [710, 45] on icon at bounding box center [709, 48] width 6 height 9
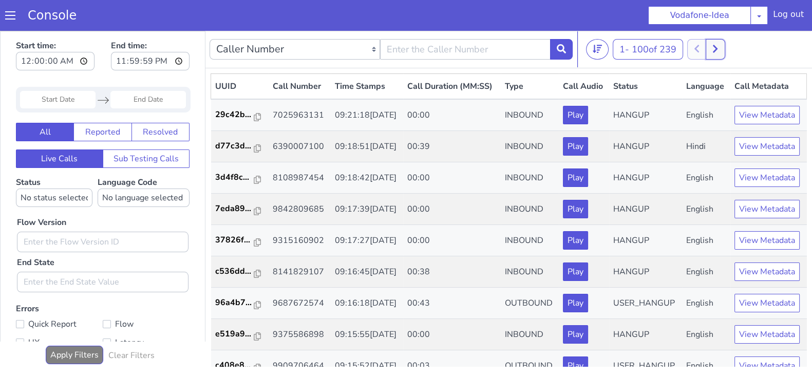
click at [718, 49] on icon at bounding box center [716, 48] width 6 height 9
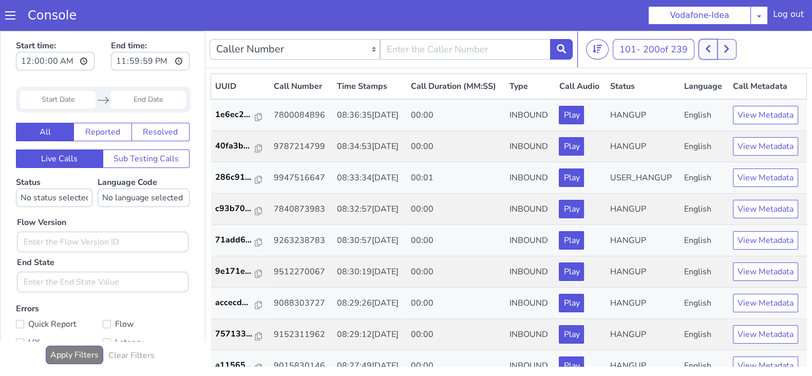
click at [710, 51] on icon at bounding box center [709, 48] width 6 height 9
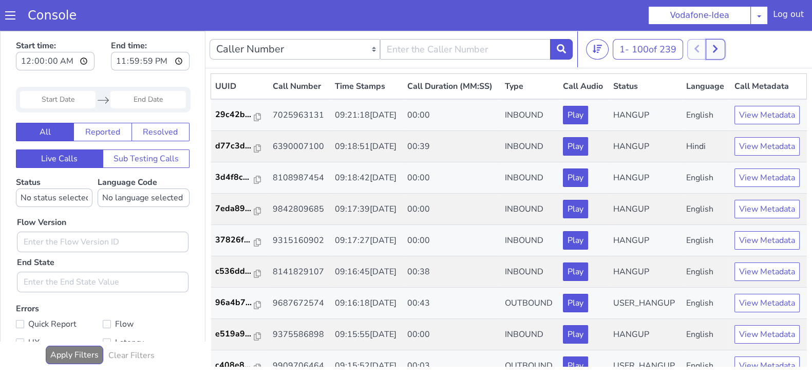
click at [718, 47] on icon at bounding box center [716, 48] width 6 height 9
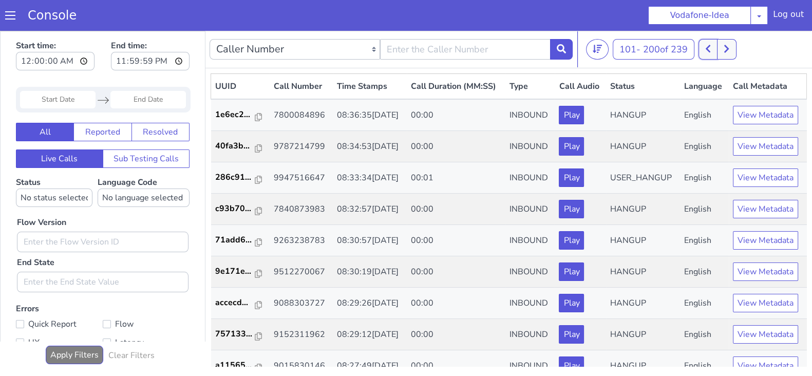
click at [711, 48] on icon at bounding box center [709, 48] width 6 height 9
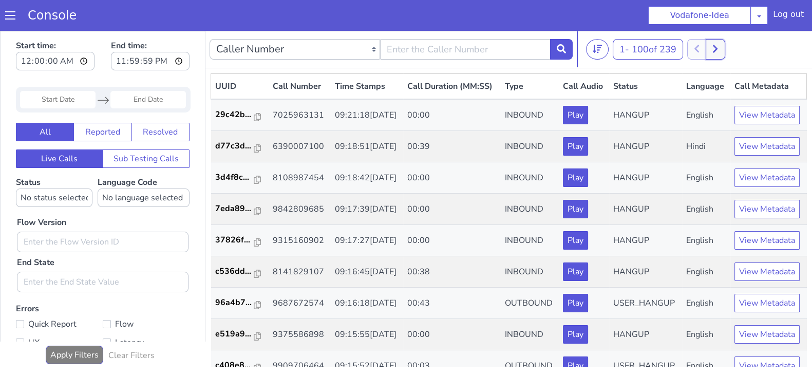
click at [724, 50] on button at bounding box center [715, 49] width 19 height 21
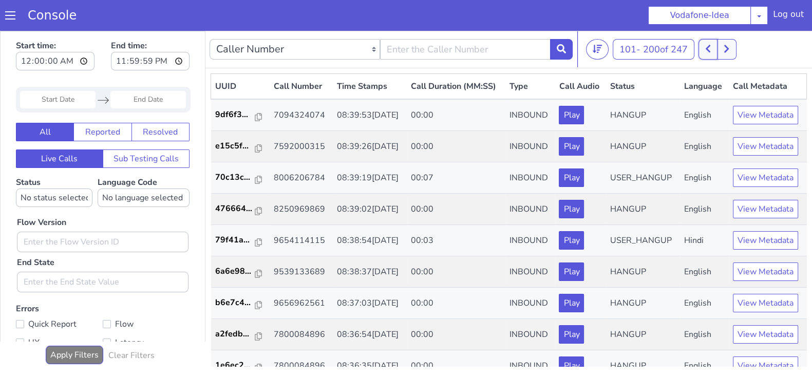
click at [707, 50] on button at bounding box center [708, 49] width 19 height 21
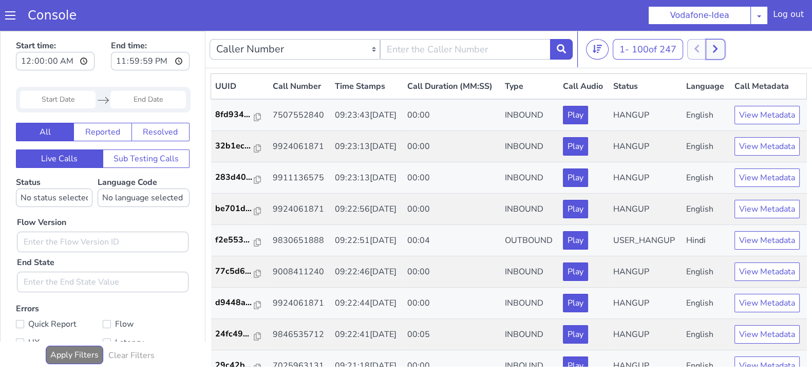
click at [716, 46] on icon at bounding box center [716, 48] width 6 height 9
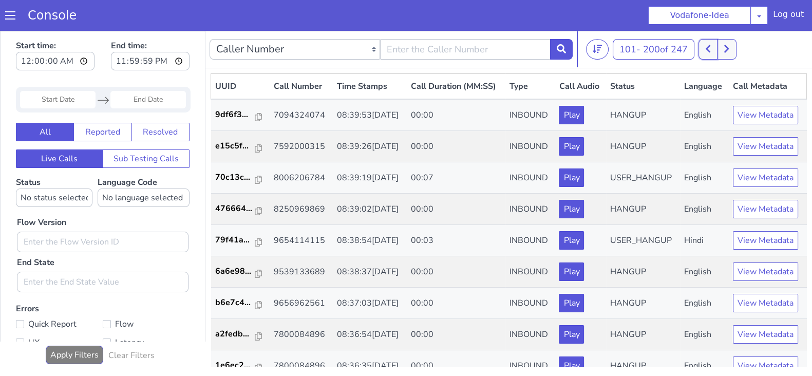
click at [709, 47] on icon at bounding box center [709, 48] width 6 height 9
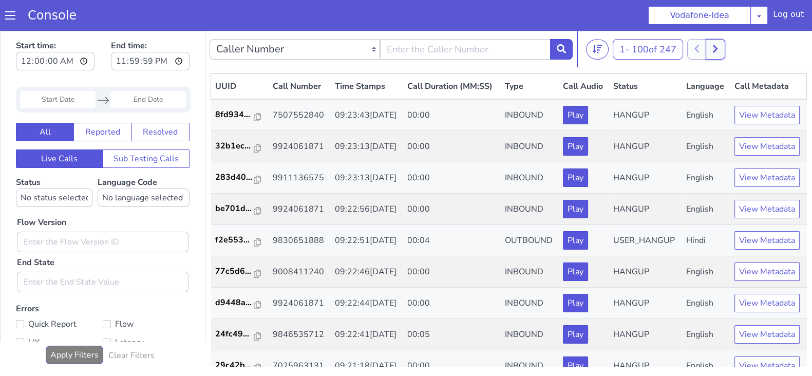
click at [718, 47] on icon at bounding box center [716, 48] width 6 height 9
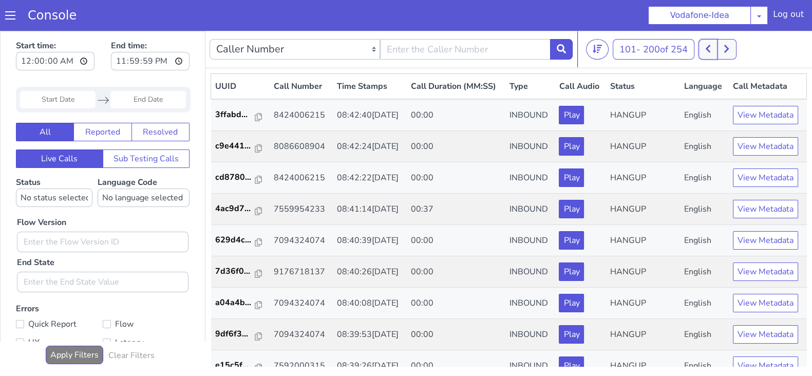
click at [711, 50] on icon at bounding box center [708, 49] width 5 height 8
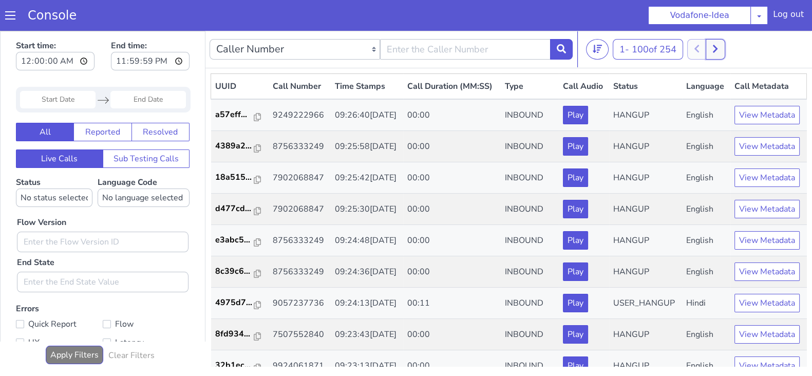
click at [718, 47] on icon at bounding box center [716, 48] width 6 height 9
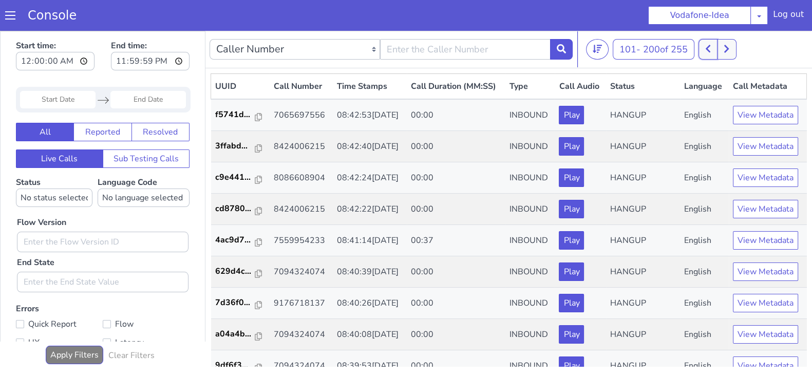
click at [707, 47] on button at bounding box center [708, 49] width 19 height 21
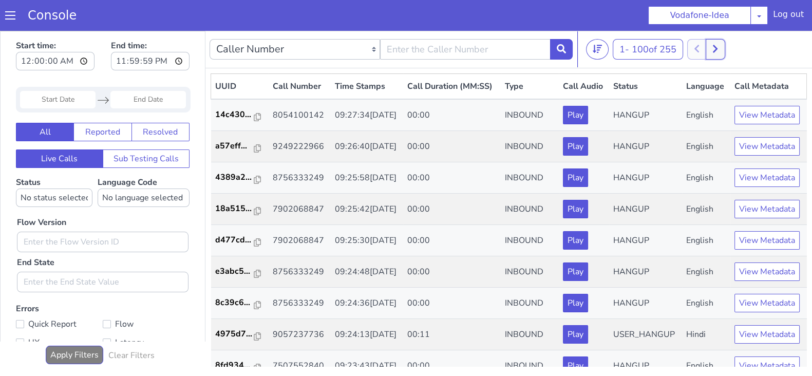
click at [721, 52] on button at bounding box center [715, 49] width 19 height 21
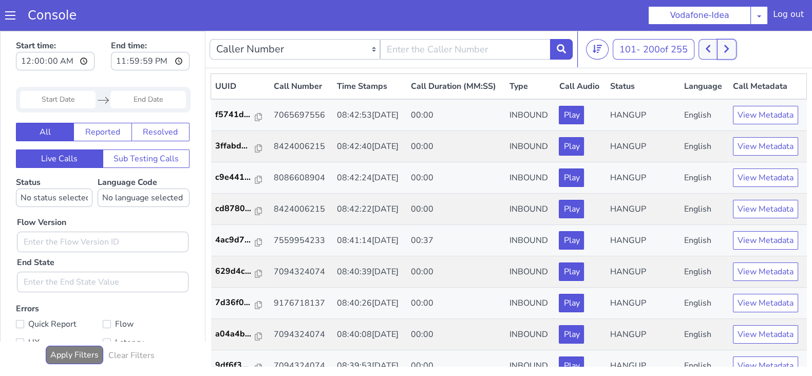
click at [720, 52] on button at bounding box center [726, 49] width 19 height 21
click at [727, 51] on div at bounding box center [718, 49] width 38 height 21
click at [711, 47] on icon at bounding box center [708, 49] width 5 height 8
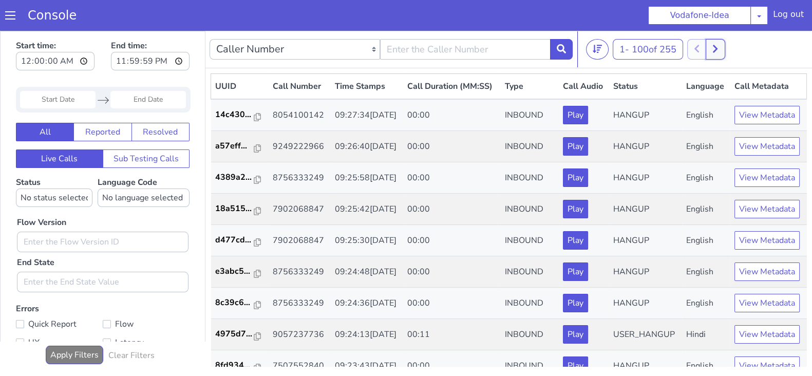
click at [721, 45] on button at bounding box center [715, 49] width 19 height 21
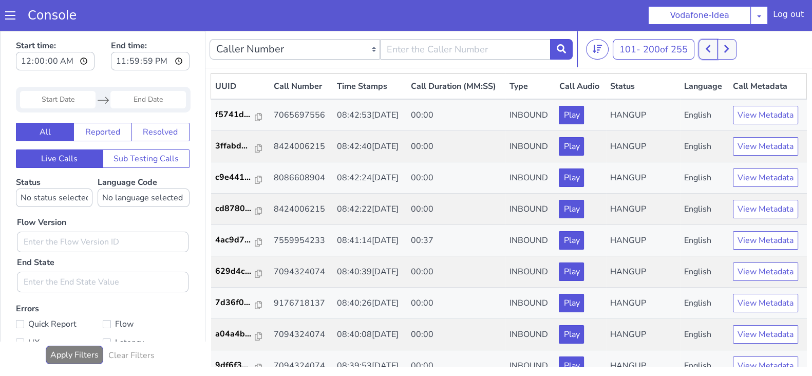
click at [711, 44] on icon at bounding box center [709, 48] width 6 height 9
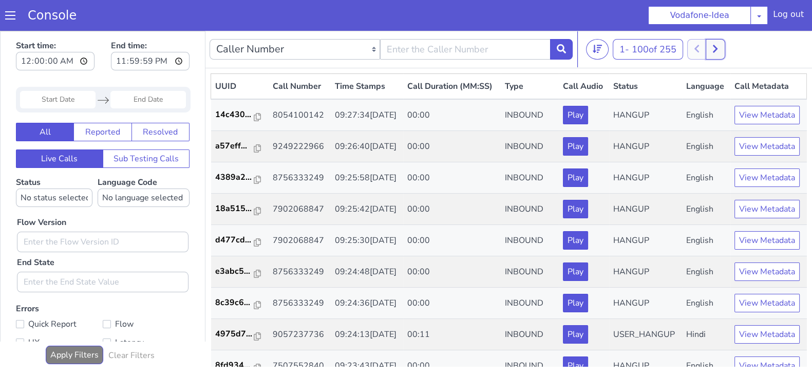
click at [718, 46] on icon at bounding box center [716, 48] width 6 height 9
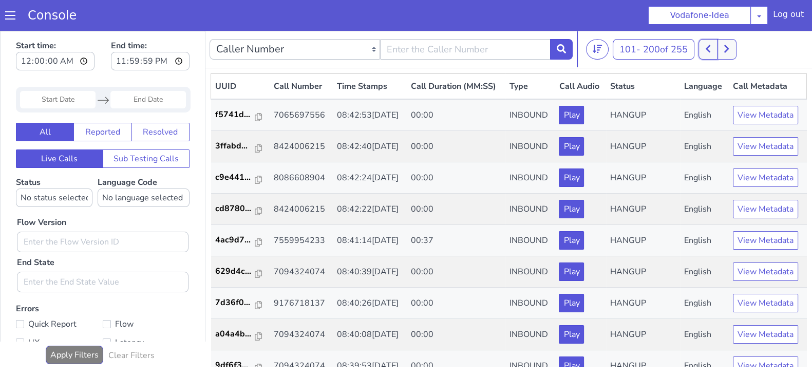
click at [705, 45] on button at bounding box center [708, 49] width 19 height 21
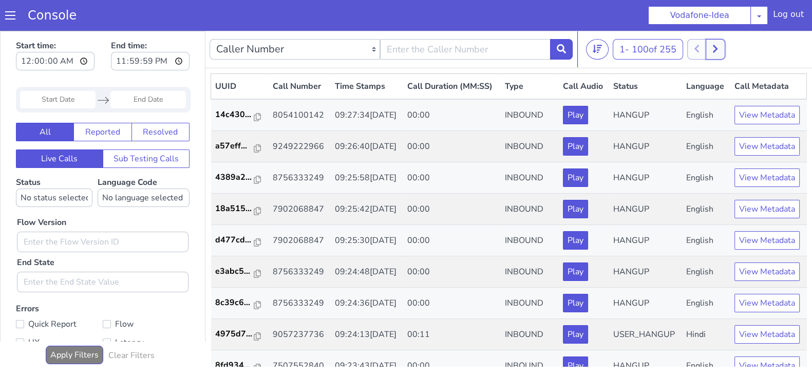
click at [714, 45] on button at bounding box center [715, 49] width 19 height 21
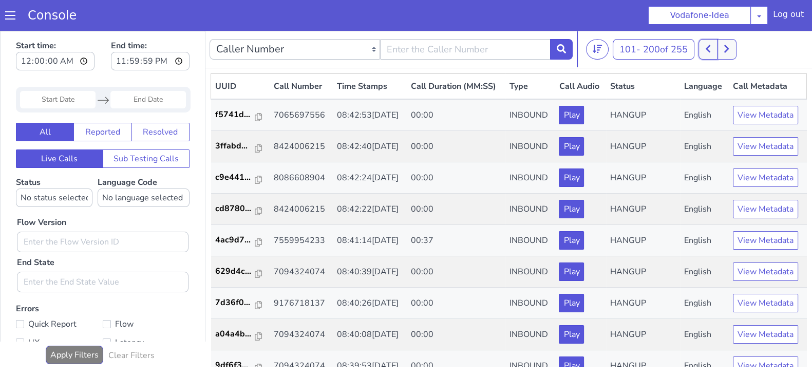
click at [709, 45] on icon at bounding box center [709, 48] width 6 height 9
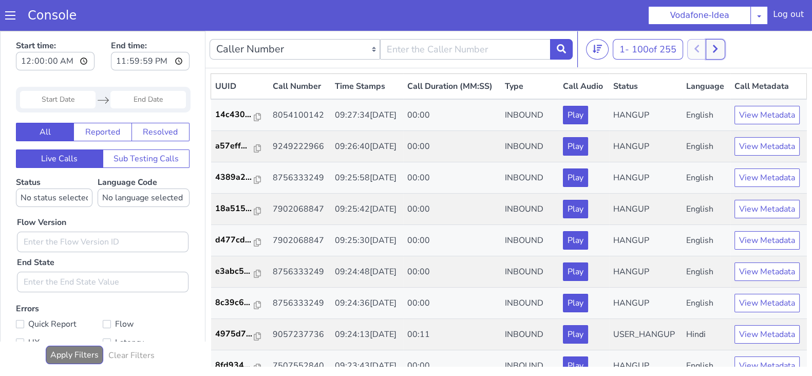
click at [715, 47] on icon at bounding box center [716, 48] width 6 height 9
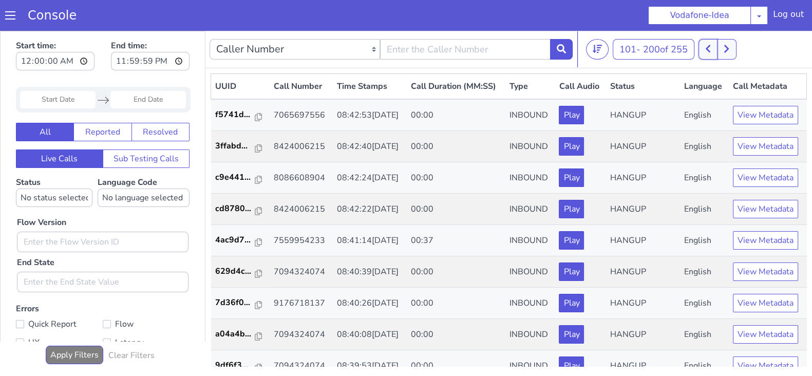
click at [708, 45] on icon at bounding box center [709, 48] width 6 height 9
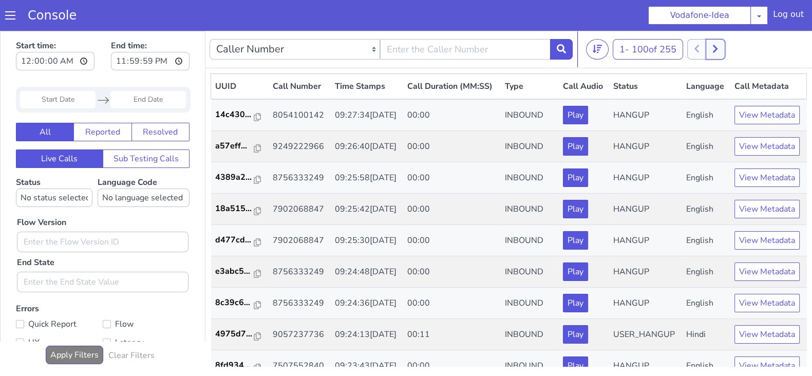
click at [717, 46] on icon at bounding box center [715, 49] width 5 height 8
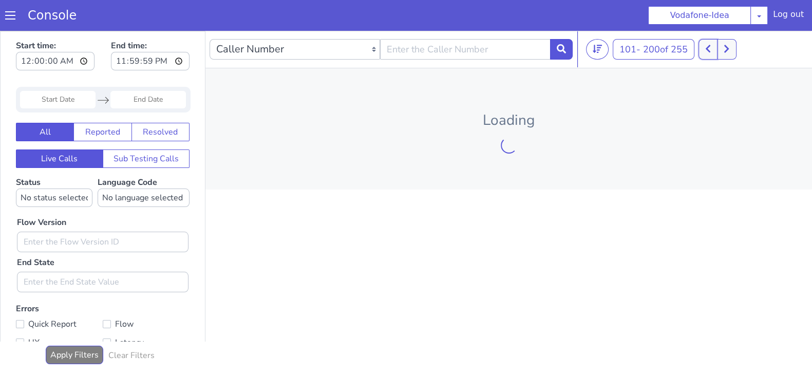
click at [711, 43] on button at bounding box center [708, 49] width 19 height 21
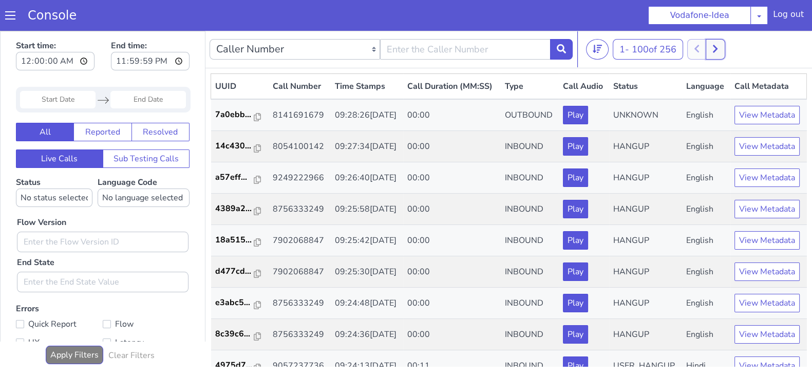
click at [723, 45] on button at bounding box center [715, 49] width 19 height 21
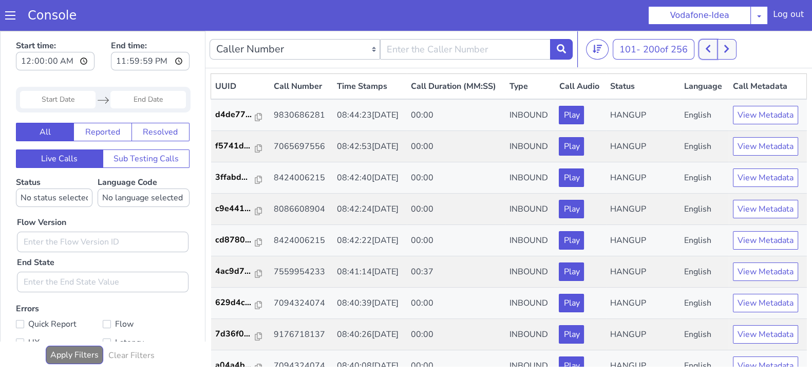
click at [705, 47] on button at bounding box center [708, 49] width 19 height 21
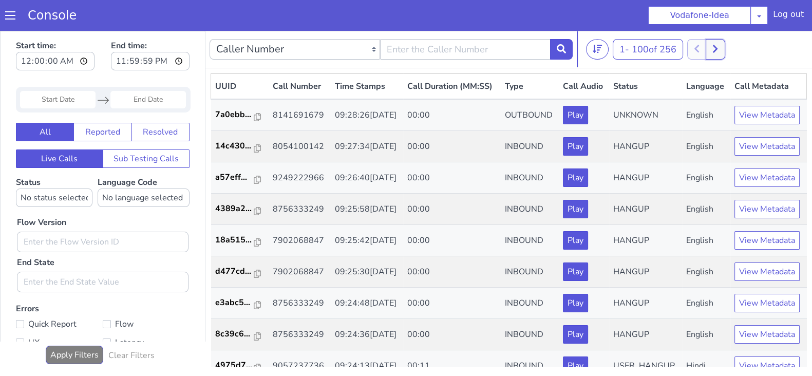
click at [718, 47] on icon at bounding box center [716, 48] width 6 height 9
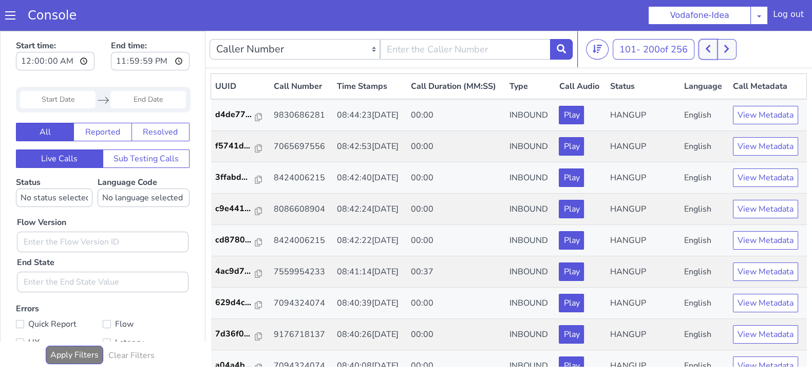
click at [709, 46] on icon at bounding box center [709, 48] width 6 height 9
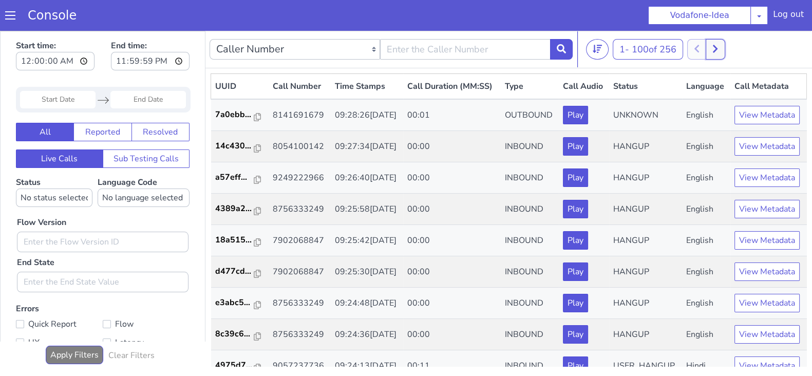
click at [716, 46] on icon at bounding box center [716, 48] width 6 height 9
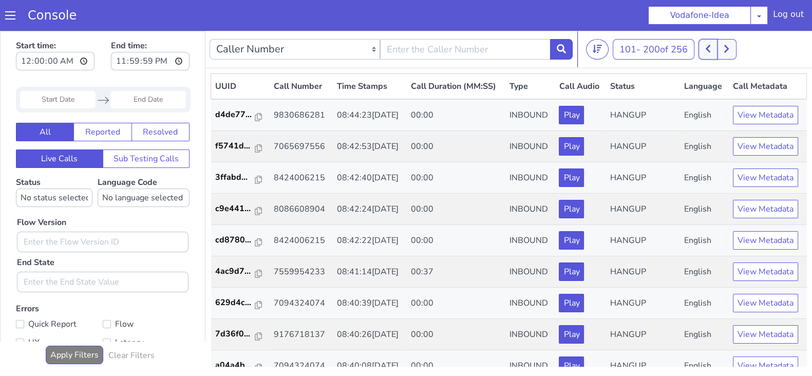
click at [710, 45] on icon at bounding box center [709, 48] width 6 height 9
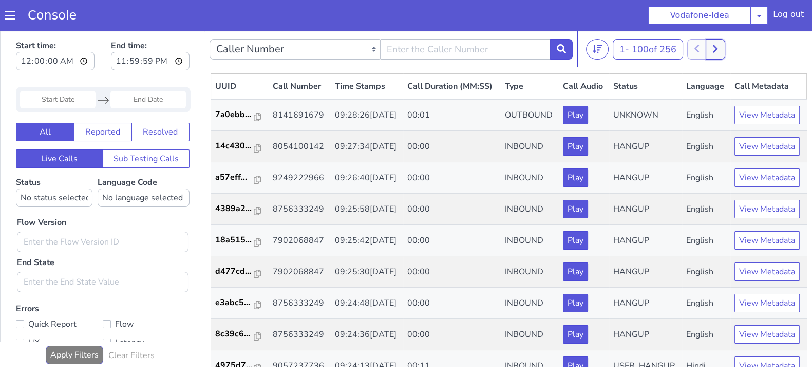
drag, startPoint x: 723, startPoint y: 47, endPoint x: 718, endPoint y: 45, distance: 5.3
click at [723, 47] on button at bounding box center [715, 49] width 19 height 21
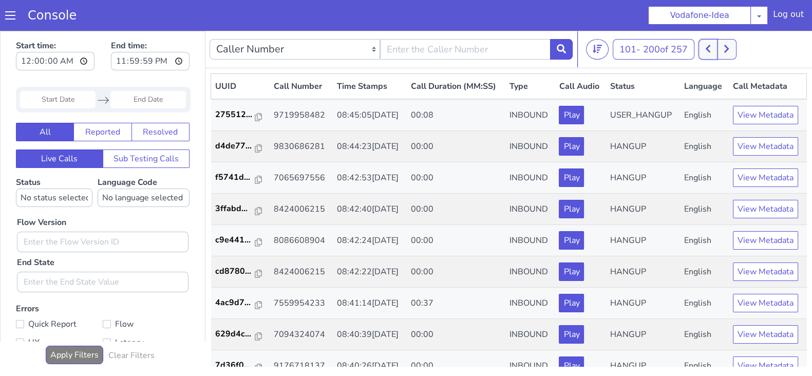
click at [708, 46] on icon at bounding box center [709, 48] width 6 height 9
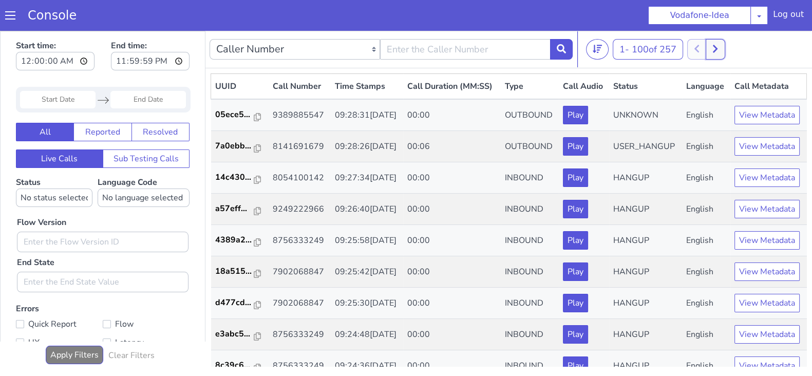
click at [723, 46] on button at bounding box center [715, 49] width 19 height 21
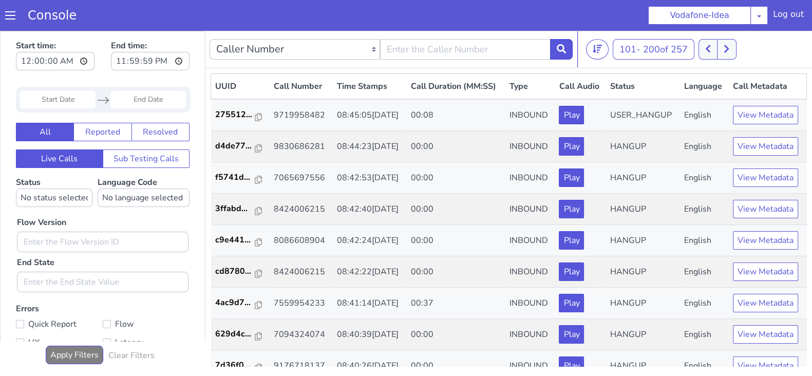
click at [698, 44] on div "101 - 200 of 257 20 50 100" at bounding box center [697, 49] width 222 height 21
click at [707, 47] on button at bounding box center [708, 49] width 19 height 21
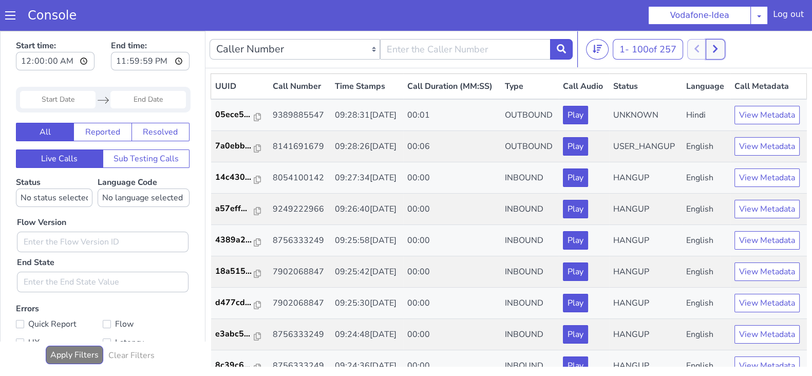
click at [714, 43] on button at bounding box center [715, 49] width 19 height 21
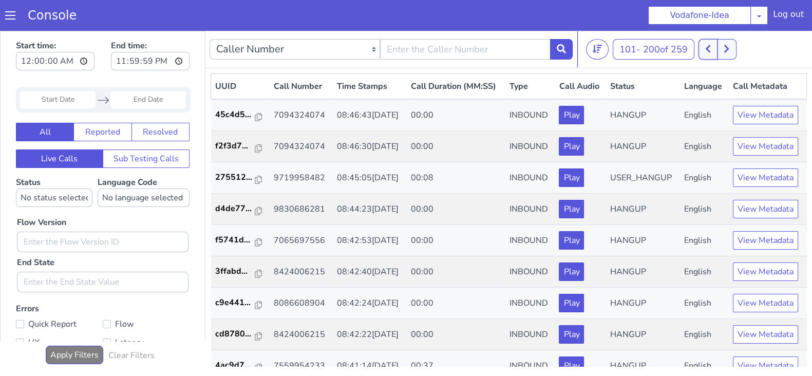
click at [701, 47] on button at bounding box center [708, 49] width 19 height 21
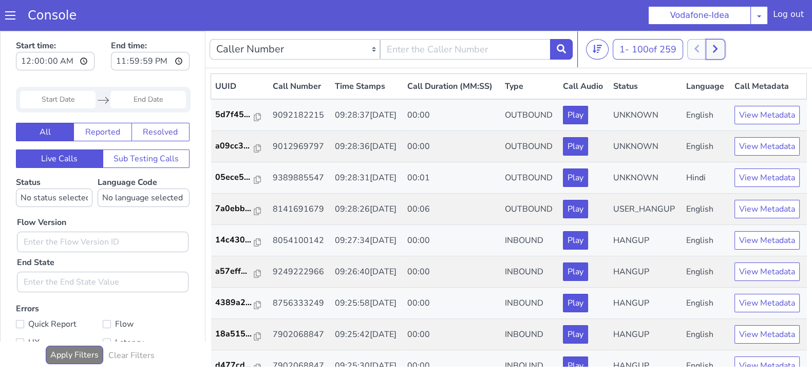
click at [718, 45] on icon at bounding box center [716, 48] width 6 height 9
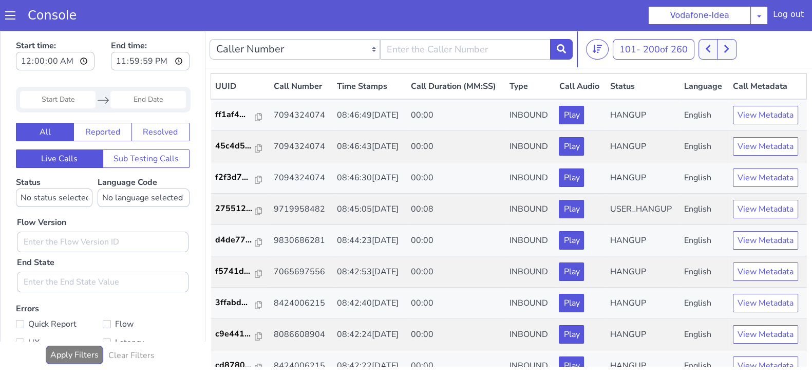
click at [699, 46] on div "101 - 200 of 260 20 50 100" at bounding box center [697, 49] width 222 height 21
click at [710, 47] on icon at bounding box center [709, 48] width 6 height 9
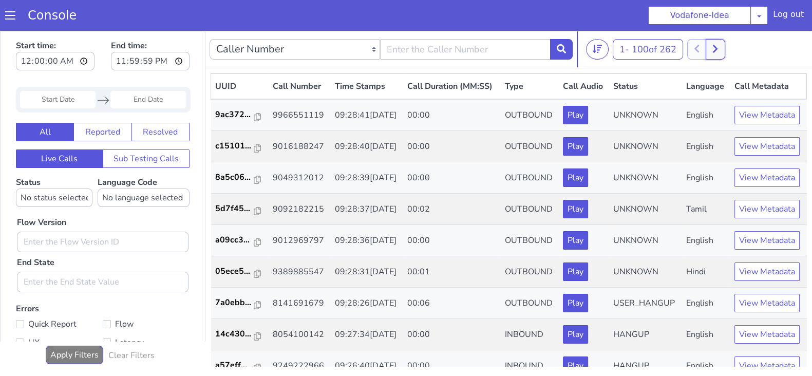
click at [718, 51] on icon at bounding box center [716, 48] width 6 height 9
click at [715, 50] on button at bounding box center [708, 49] width 19 height 21
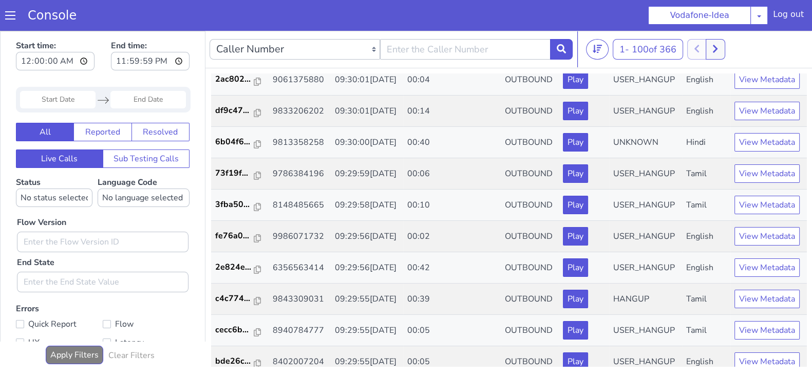
scroll to position [630, 0]
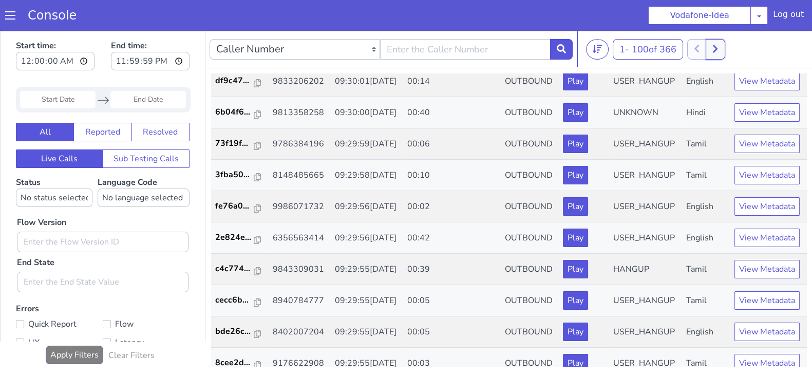
click at [717, 44] on icon at bounding box center [716, 48] width 6 height 9
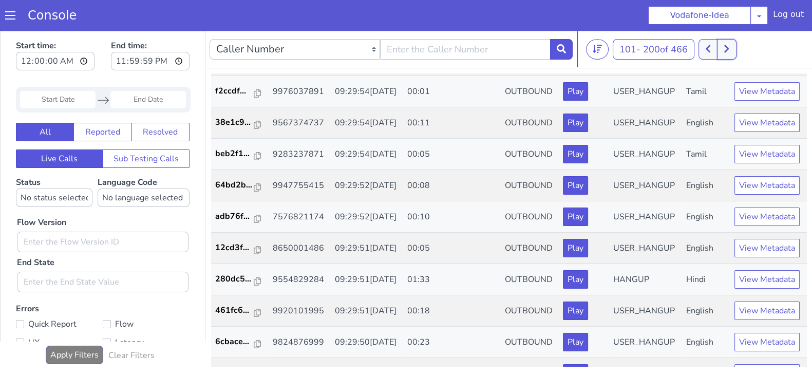
scroll to position [978, 0]
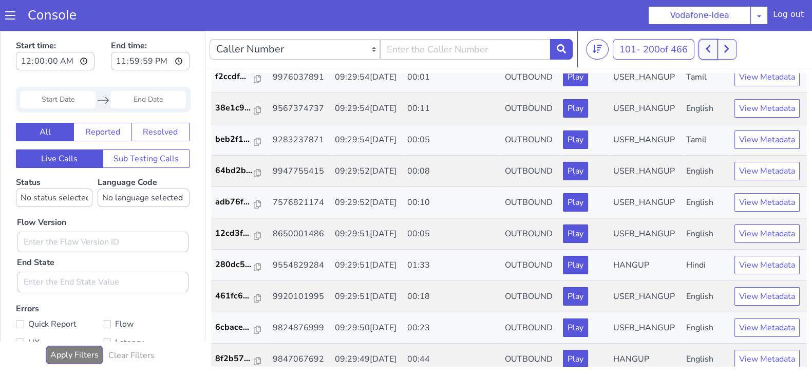
click at [711, 50] on icon at bounding box center [709, 48] width 6 height 9
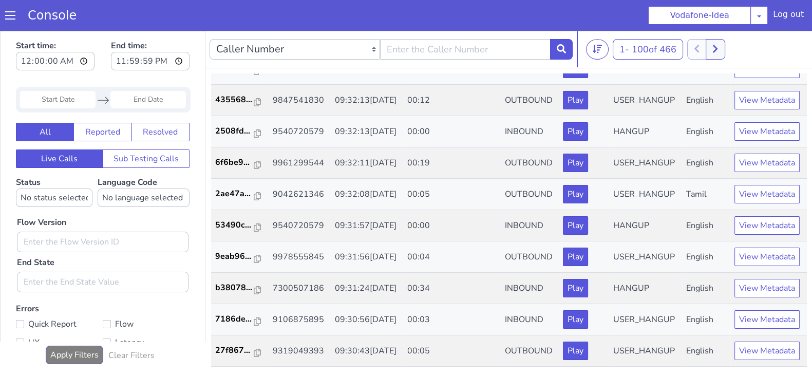
scroll to position [3191, 0]
click at [721, 47] on button at bounding box center [715, 49] width 19 height 21
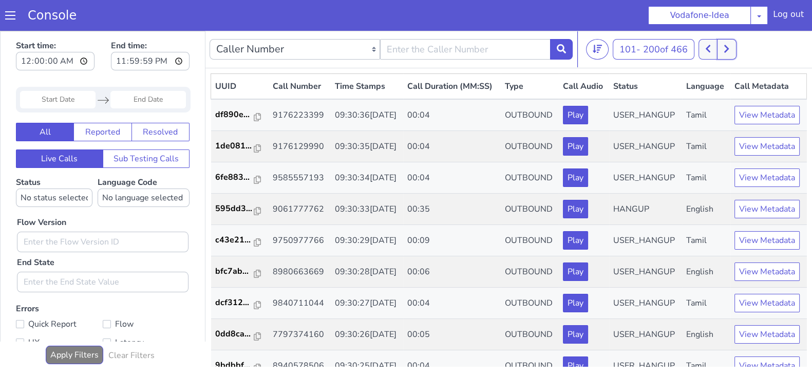
click at [730, 49] on icon at bounding box center [727, 48] width 6 height 9
click at [715, 51] on icon at bounding box center [714, 48] width 6 height 9
click at [734, 50] on icon at bounding box center [732, 49] width 5 height 8
click at [740, 49] on button at bounding box center [732, 49] width 19 height 21
click at [715, 49] on icon at bounding box center [714, 49] width 5 height 8
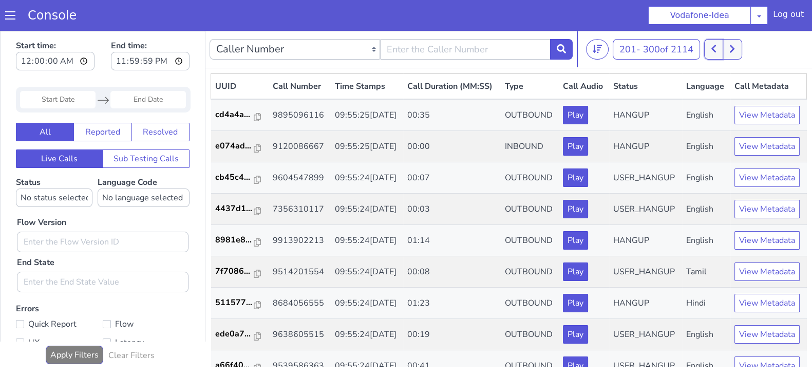
click at [715, 49] on icon at bounding box center [714, 49] width 5 height 8
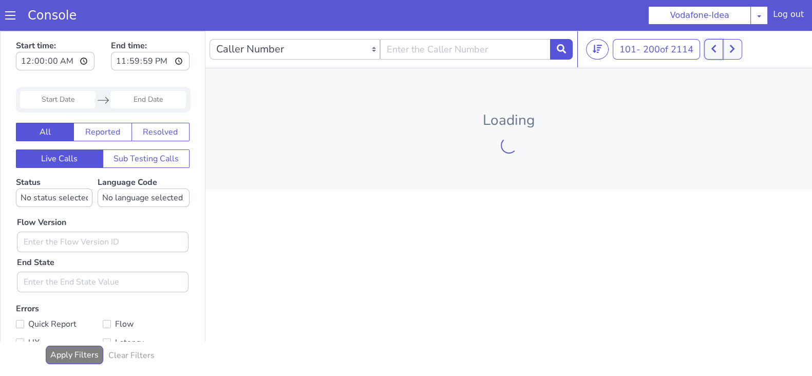
click at [715, 49] on icon at bounding box center [714, 49] width 5 height 8
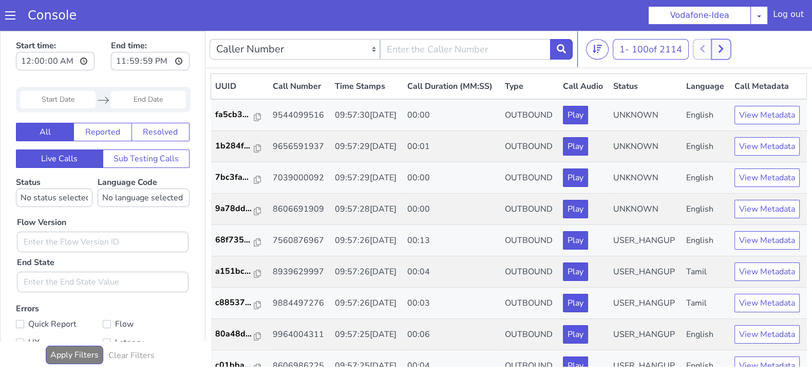
click at [727, 49] on button at bounding box center [721, 49] width 19 height 21
